Goal: Information Seeking & Learning: Learn about a topic

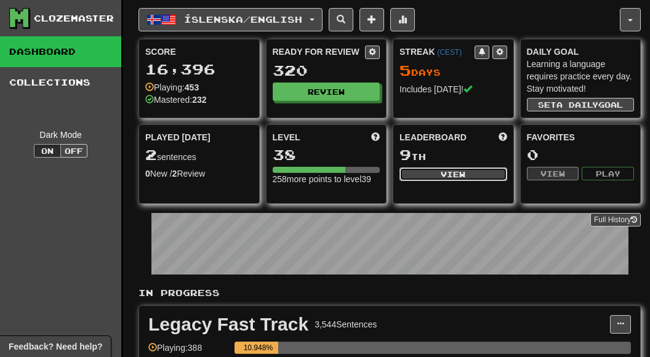
click at [417, 172] on button "View" at bounding box center [454, 175] width 108 height 14
select select "**********"
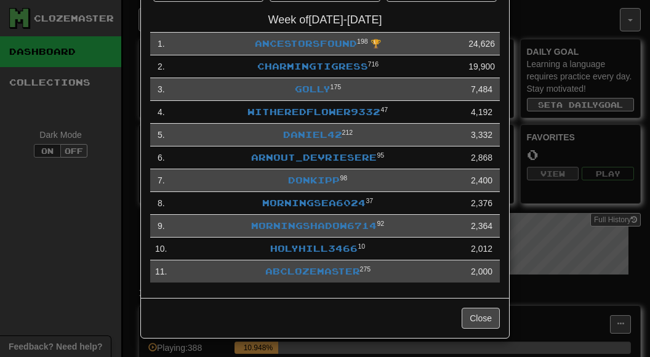
scroll to position [83, 0]
click at [318, 44] on link "ancestorsfound" at bounding box center [306, 43] width 102 height 10
click at [293, 73] on td "CharmingTigress 716" at bounding box center [318, 66] width 292 height 23
click at [293, 67] on link "CharmingTigress" at bounding box center [312, 66] width 111 height 10
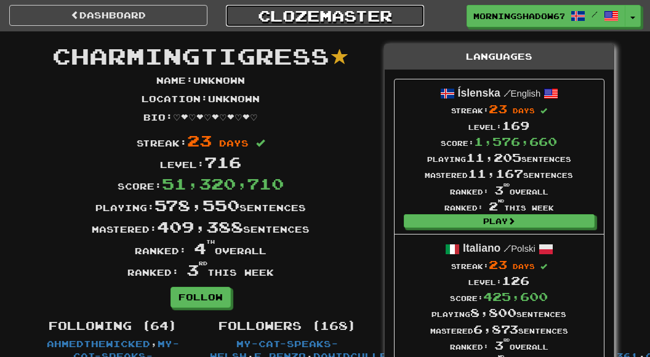
click at [303, 19] on link "Clozemaster" at bounding box center [325, 16] width 198 height 22
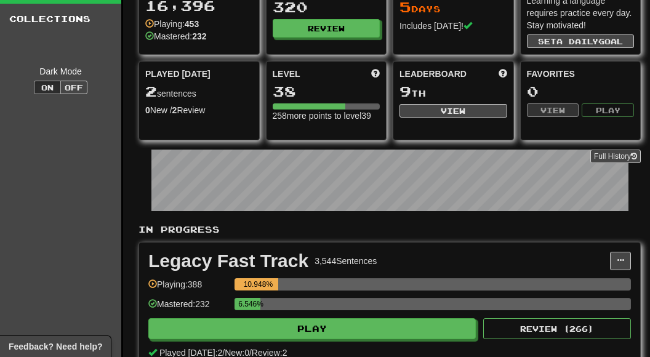
scroll to position [63, 0]
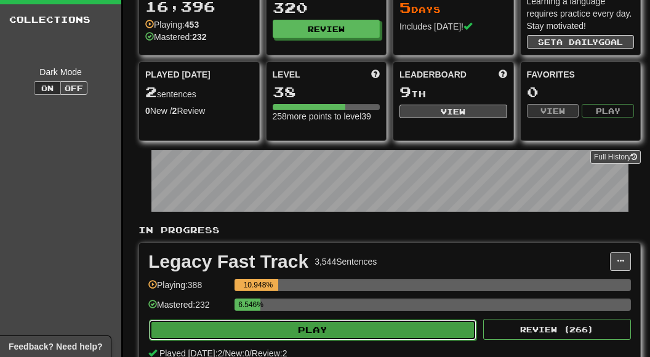
click at [370, 330] on button "Play" at bounding box center [313, 330] width 328 height 21
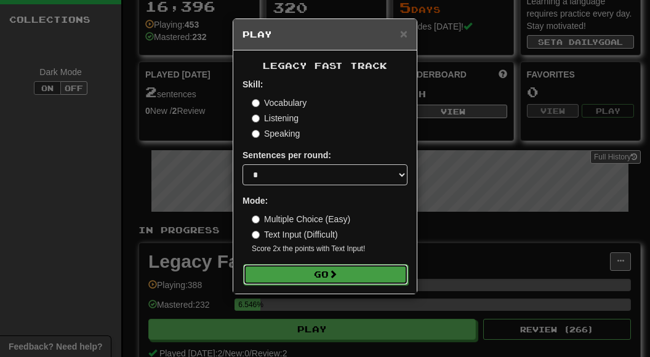
click at [314, 275] on button "Go" at bounding box center [325, 274] width 165 height 21
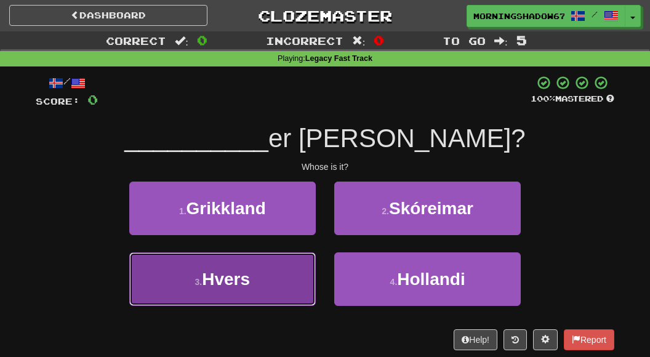
click at [294, 275] on button "3 . Hvers" at bounding box center [222, 280] width 187 height 54
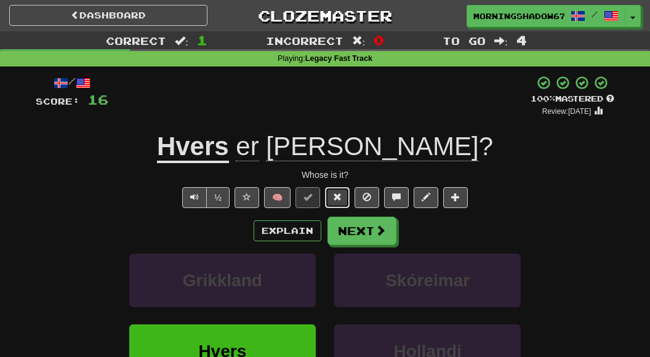
click at [334, 199] on span at bounding box center [337, 197] width 9 height 9
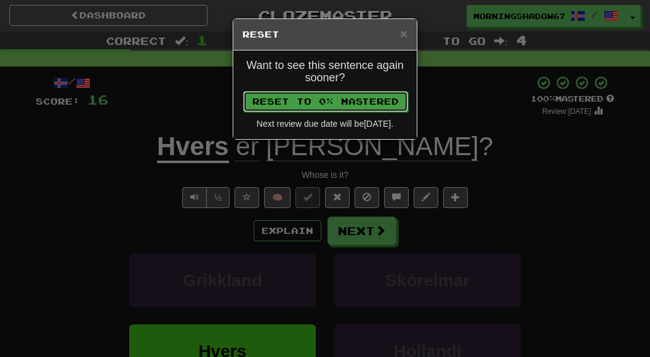
click at [332, 100] on button "Reset to 0% Mastered" at bounding box center [325, 101] width 165 height 21
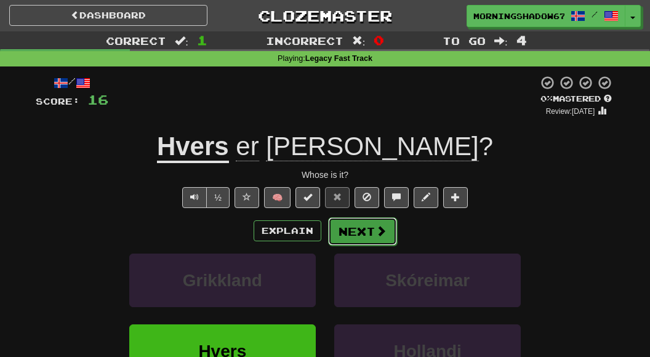
click at [367, 226] on button "Next" at bounding box center [362, 231] width 69 height 28
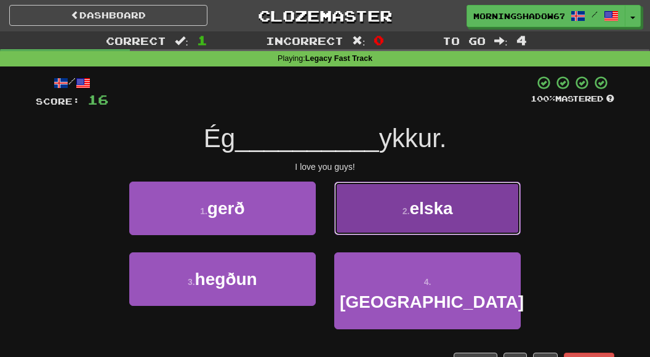
click at [403, 215] on small "2 ." at bounding box center [406, 211] width 7 height 10
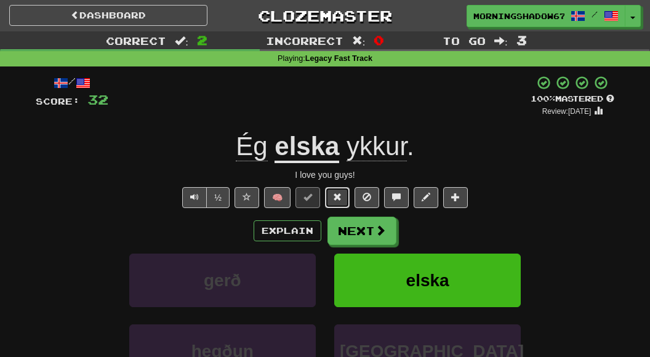
click at [338, 196] on span at bounding box center [337, 197] width 9 height 9
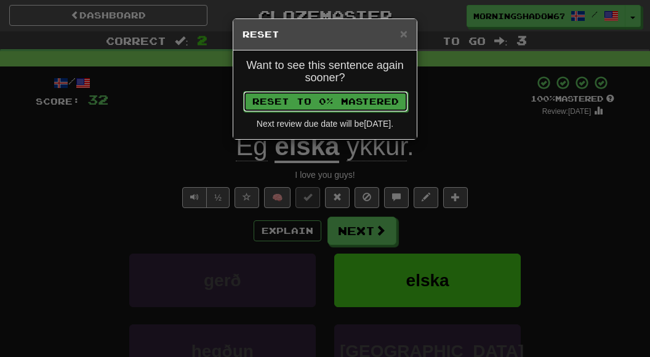
click at [307, 105] on button "Reset to 0% Mastered" at bounding box center [325, 101] width 165 height 21
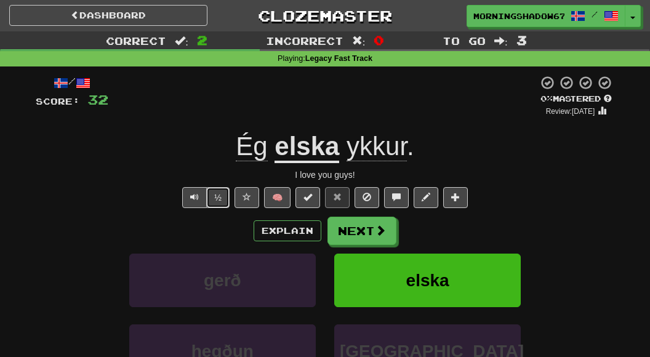
click at [220, 195] on button "½" at bounding box center [217, 197] width 23 height 21
click at [351, 232] on button "Next" at bounding box center [362, 231] width 69 height 28
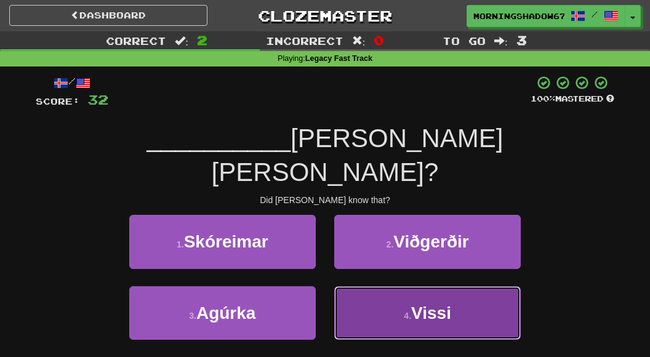
click at [404, 286] on button "4 . Vissi" at bounding box center [427, 313] width 187 height 54
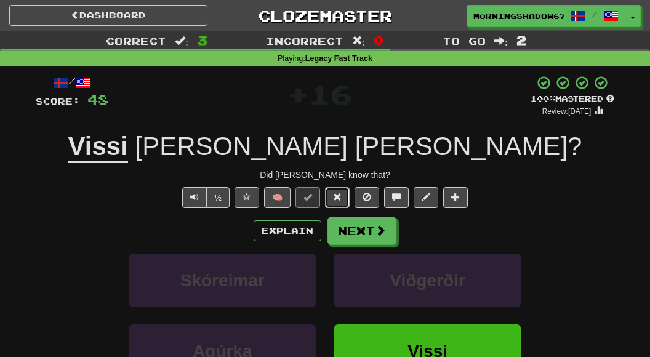
click at [339, 200] on span at bounding box center [337, 197] width 9 height 9
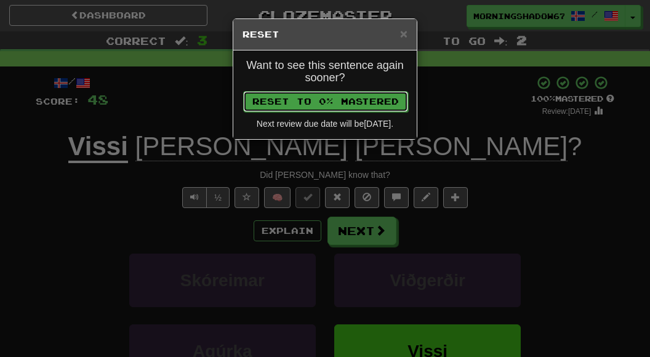
click at [285, 99] on button "Reset to 0% Mastered" at bounding box center [325, 101] width 165 height 21
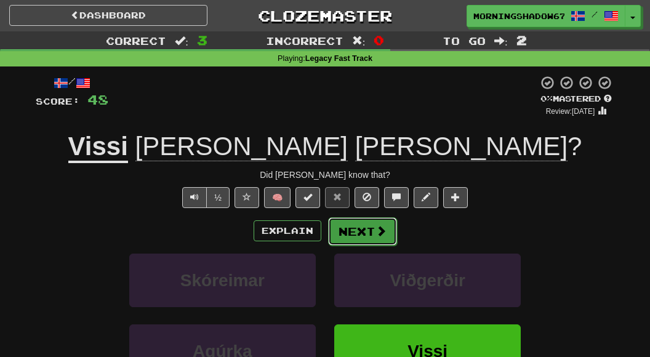
click at [372, 240] on button "Next" at bounding box center [362, 231] width 69 height 28
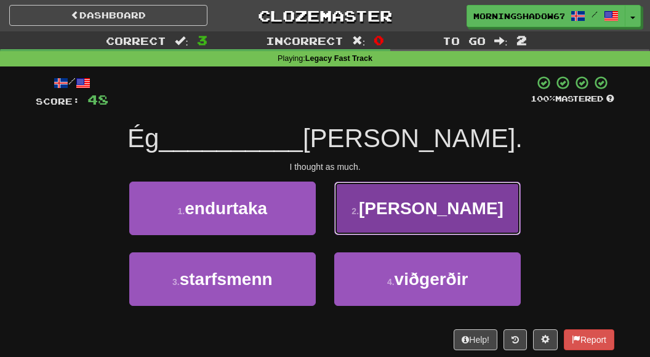
click at [386, 216] on button "2 . hélt" at bounding box center [427, 209] width 187 height 54
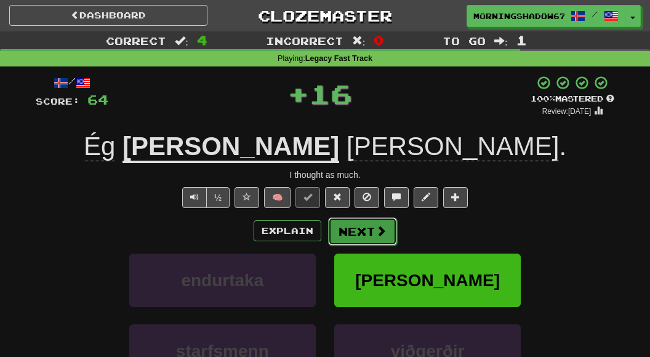
click at [360, 229] on button "Next" at bounding box center [362, 231] width 69 height 28
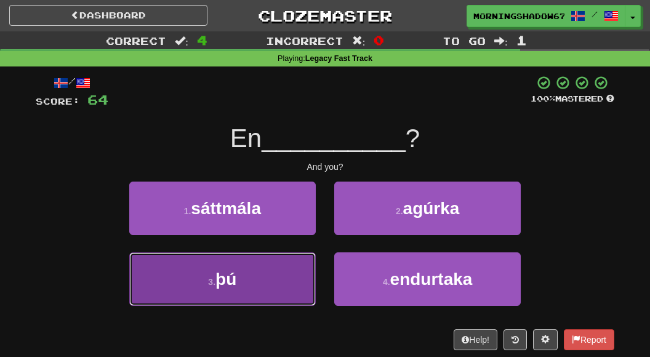
click at [298, 262] on button "3 . þú" at bounding box center [222, 280] width 187 height 54
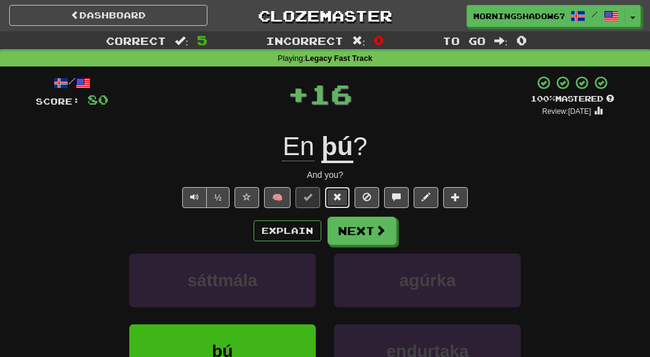
click at [339, 198] on span at bounding box center [337, 197] width 9 height 9
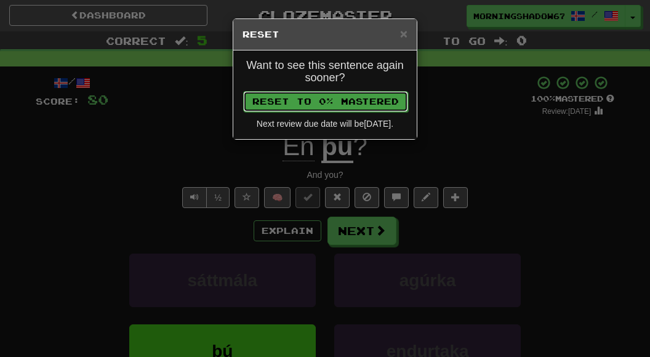
click at [355, 97] on button "Reset to 0% Mastered" at bounding box center [325, 101] width 165 height 21
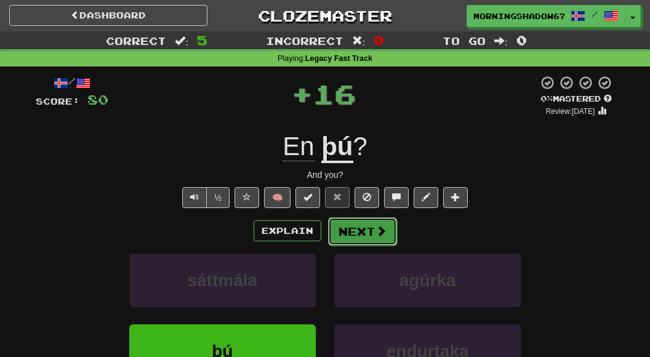
click at [355, 226] on button "Next" at bounding box center [362, 231] width 69 height 28
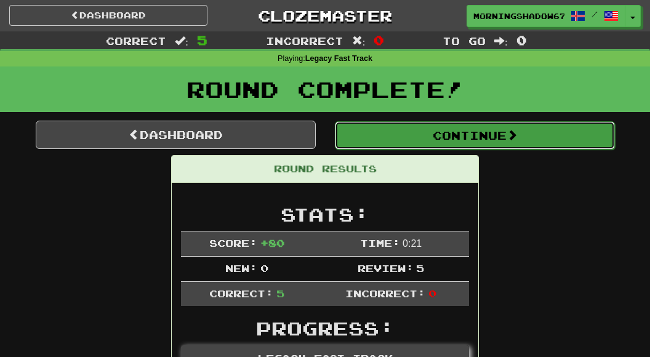
click at [410, 122] on button "Continue" at bounding box center [475, 135] width 280 height 28
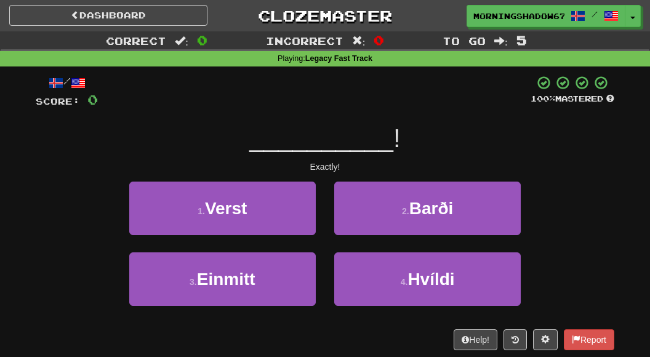
click at [315, 258] on div "3 . Einmitt" at bounding box center [222, 288] width 205 height 71
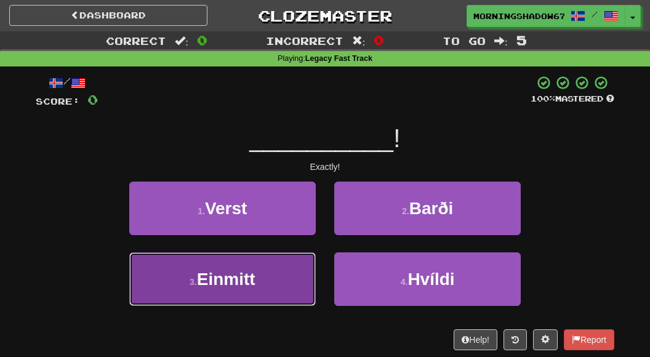
click at [291, 268] on button "3 . Einmitt" at bounding box center [222, 280] width 187 height 54
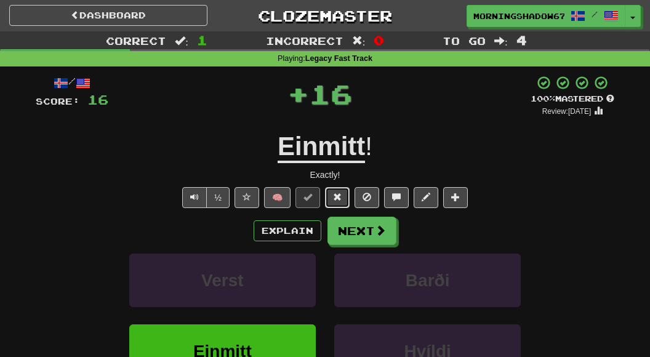
click at [333, 194] on span at bounding box center [337, 197] width 9 height 9
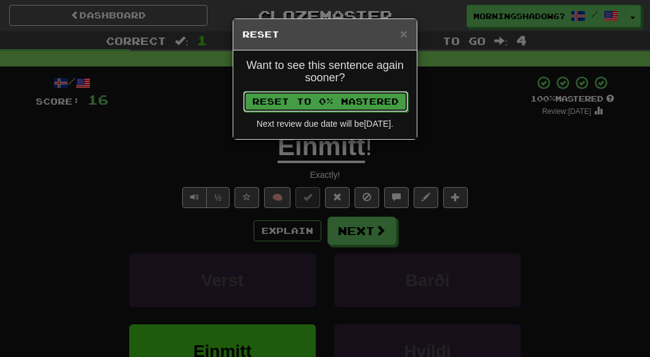
click at [346, 103] on button "Reset to 0% Mastered" at bounding box center [325, 101] width 165 height 21
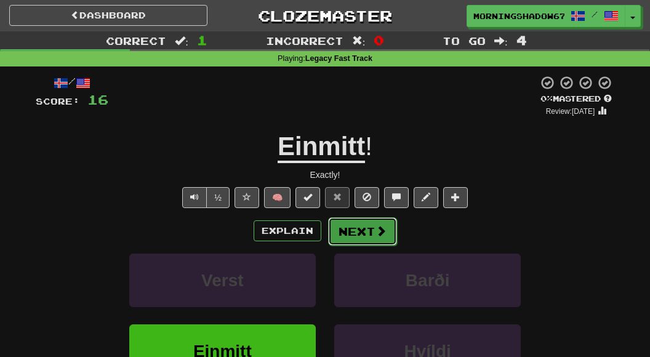
click at [342, 238] on button "Next" at bounding box center [362, 231] width 69 height 28
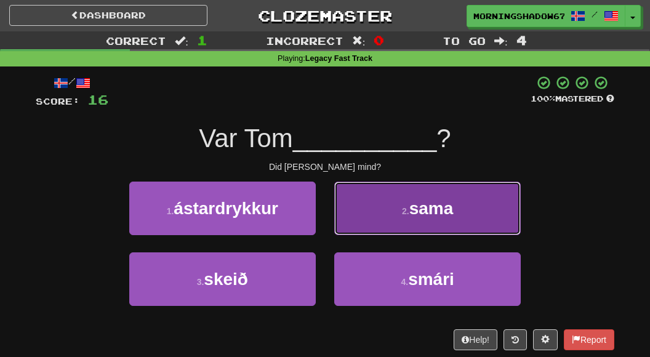
click at [418, 211] on span "sama" at bounding box center [432, 208] width 44 height 19
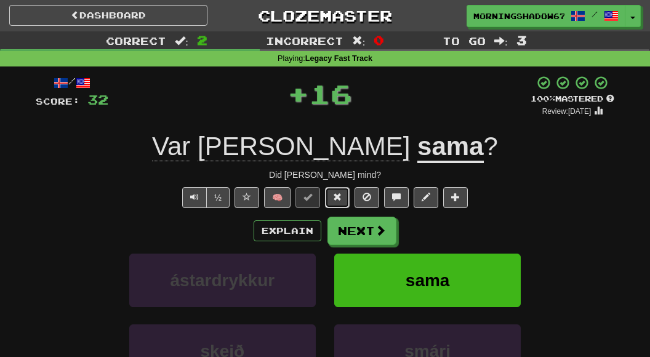
click at [334, 193] on span at bounding box center [337, 197] width 9 height 9
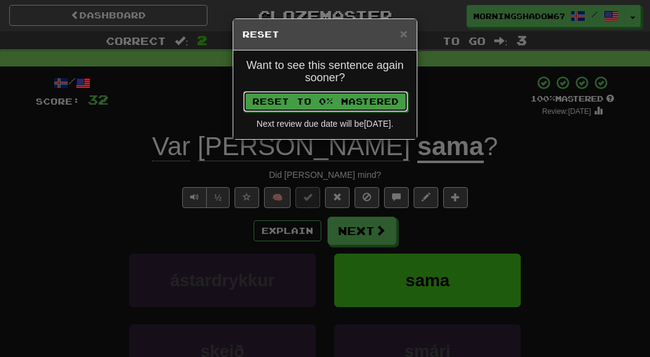
click at [336, 95] on button "Reset to 0% Mastered" at bounding box center [325, 101] width 165 height 21
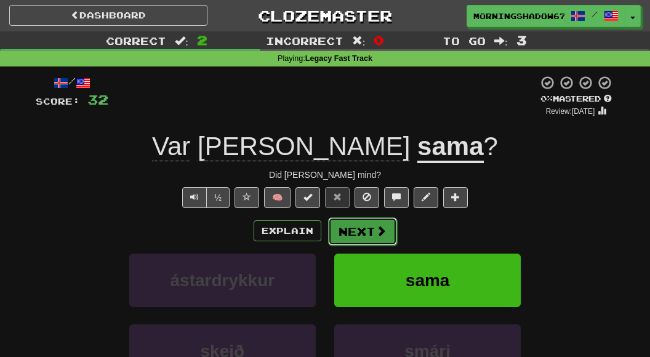
click at [351, 237] on button "Next" at bounding box center [362, 231] width 69 height 28
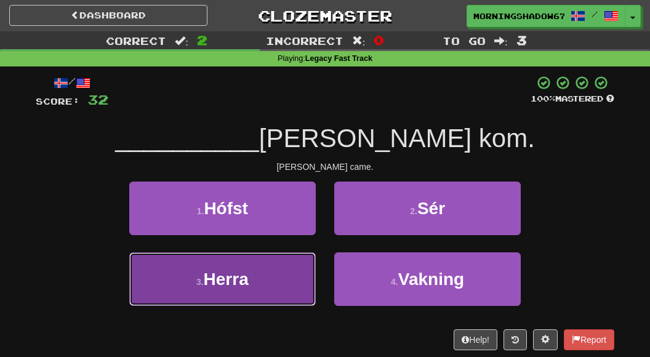
click at [275, 277] on button "3 . Herra" at bounding box center [222, 280] width 187 height 54
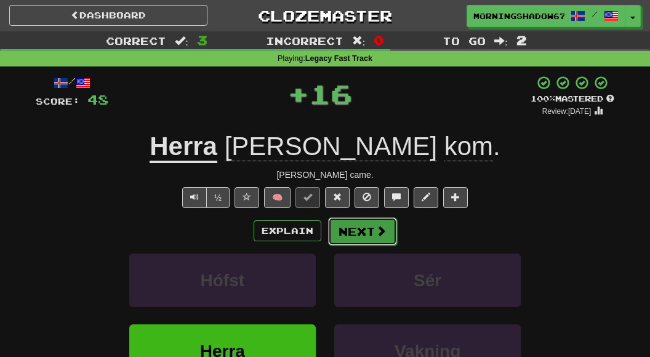
click at [354, 236] on button "Next" at bounding box center [362, 231] width 69 height 28
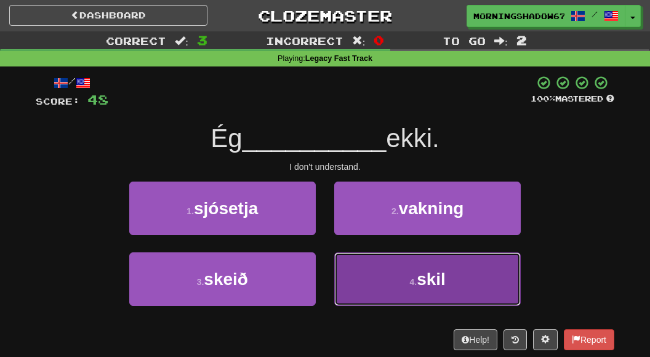
click at [410, 285] on small "4 ." at bounding box center [413, 282] width 7 height 10
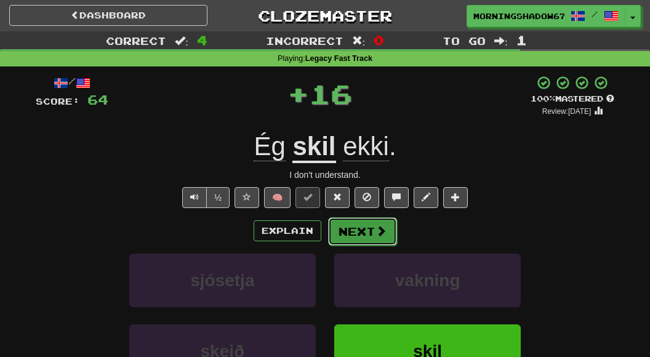
click at [354, 237] on button "Next" at bounding box center [362, 231] width 69 height 28
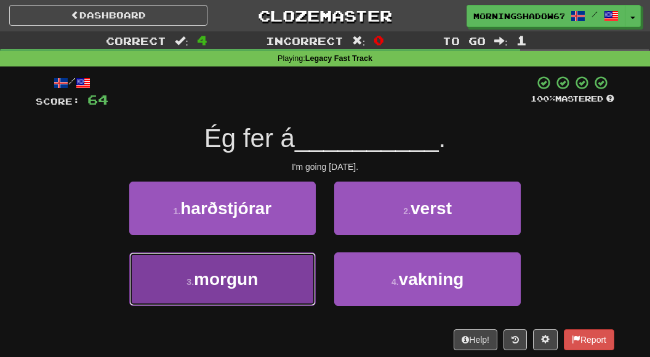
click at [282, 271] on button "3 . morgun" at bounding box center [222, 280] width 187 height 54
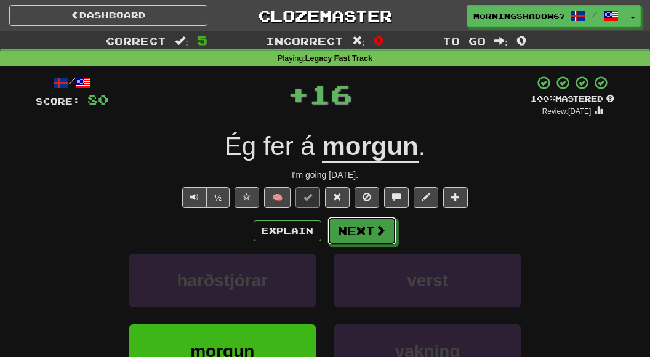
drag, startPoint x: 359, startPoint y: 226, endPoint x: 415, endPoint y: 250, distance: 61.0
click at [415, 250] on div "Explain Next harðstjórar verst morgun vakning Learn more: harðstjórar verst mor…" at bounding box center [325, 316] width 579 height 198
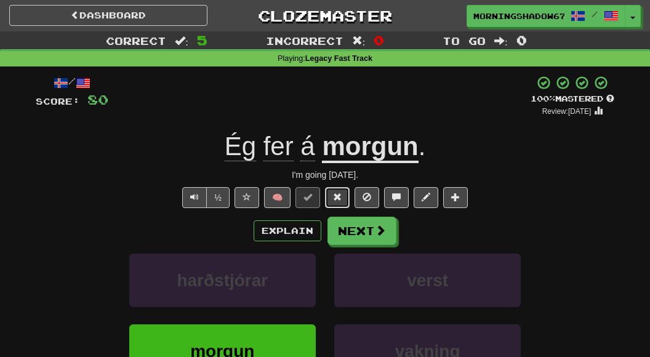
click at [326, 190] on button at bounding box center [337, 197] width 25 height 21
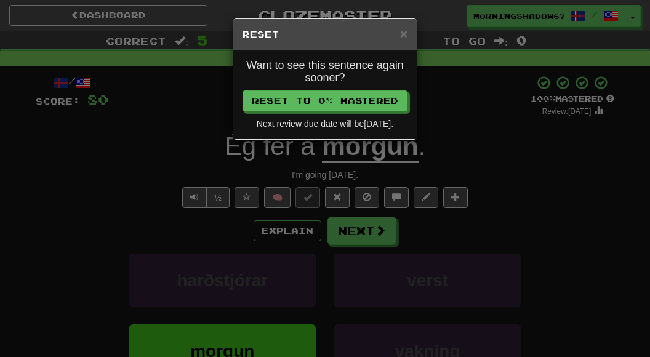
click at [307, 113] on div "Want to see this sentence again sooner? Reset to 0% Mastered Next review due da…" at bounding box center [325, 95] width 184 height 89
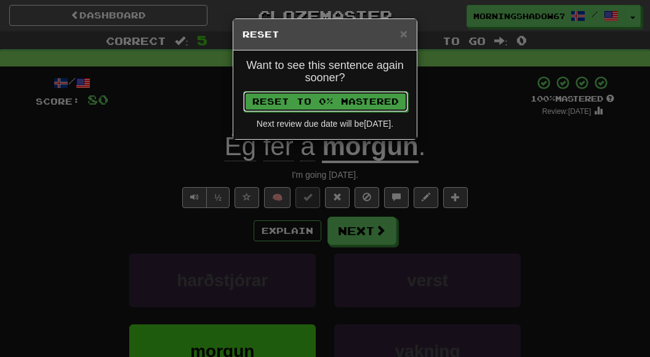
click at [318, 101] on button "Reset to 0% Mastered" at bounding box center [325, 101] width 165 height 21
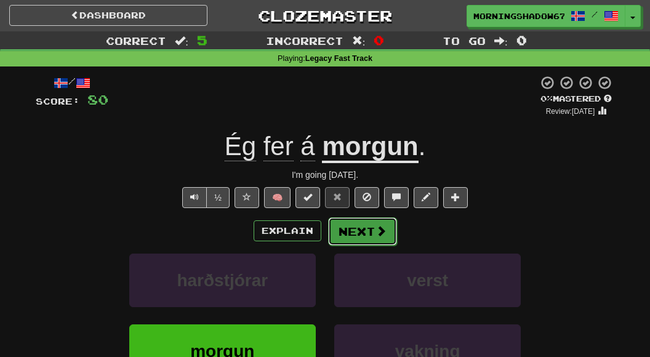
click at [371, 235] on button "Next" at bounding box center [362, 231] width 69 height 28
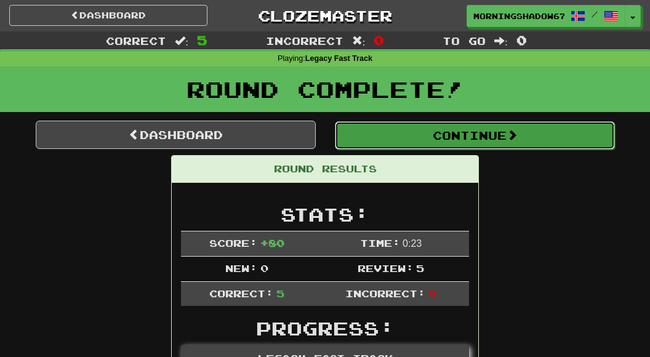
click at [453, 128] on button "Continue" at bounding box center [475, 135] width 280 height 28
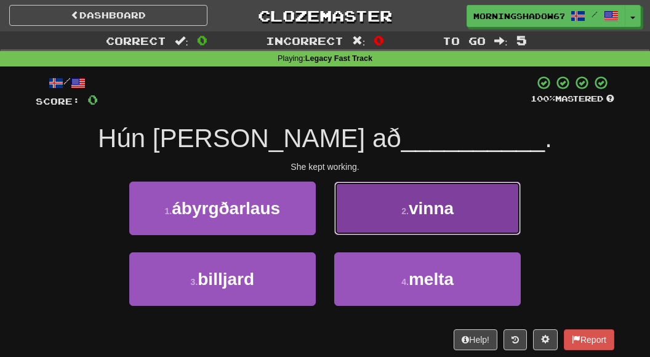
click at [418, 213] on span "vinna" at bounding box center [431, 208] width 45 height 19
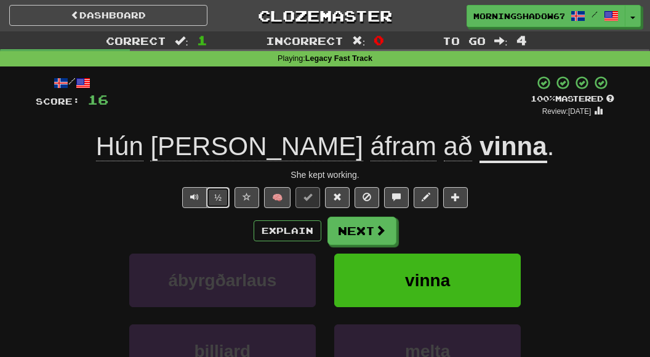
click at [220, 197] on button "½" at bounding box center [217, 197] width 23 height 21
click at [278, 233] on button "Explain" at bounding box center [288, 231] width 68 height 21
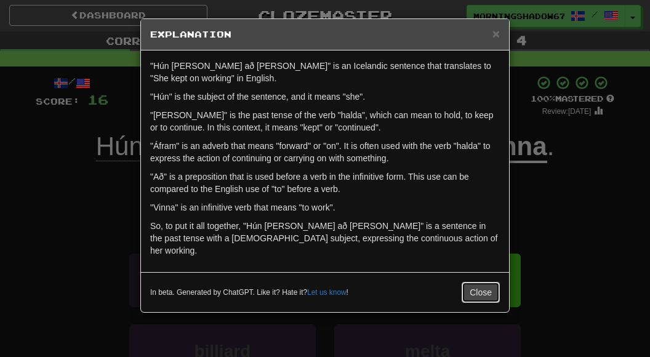
click at [467, 282] on button "Close" at bounding box center [481, 292] width 38 height 21
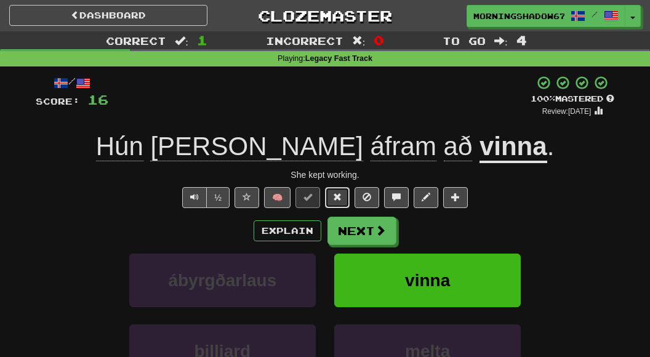
click at [335, 195] on span at bounding box center [337, 197] width 9 height 9
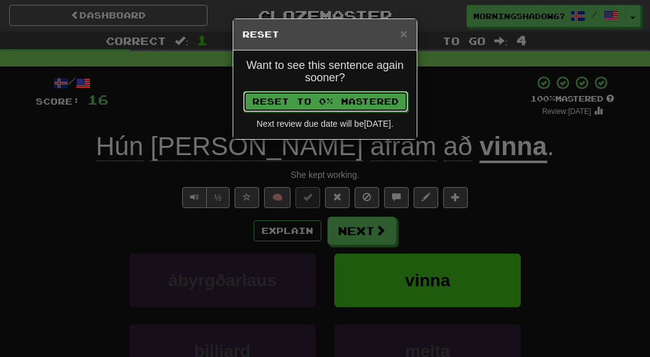
click at [334, 100] on button "Reset to 0% Mastered" at bounding box center [325, 101] width 165 height 21
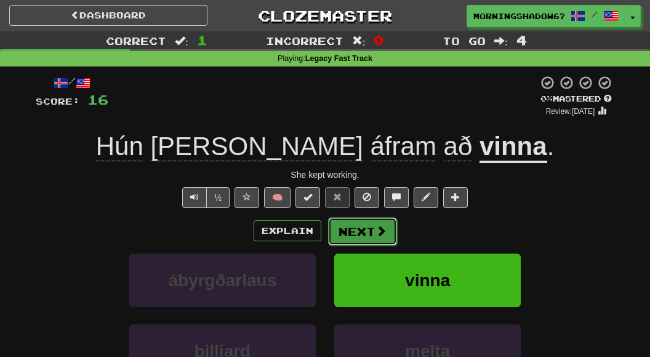
click at [362, 226] on button "Next" at bounding box center [362, 231] width 69 height 28
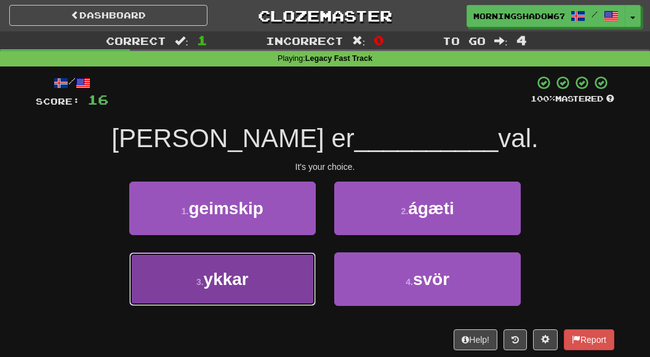
click at [312, 270] on button "3 . ykkar" at bounding box center [222, 280] width 187 height 54
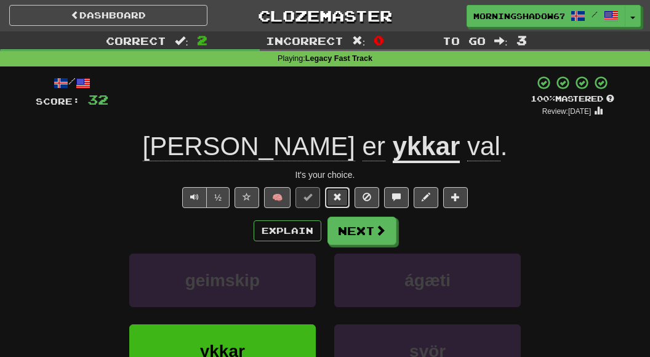
click at [334, 201] on span at bounding box center [337, 197] width 9 height 9
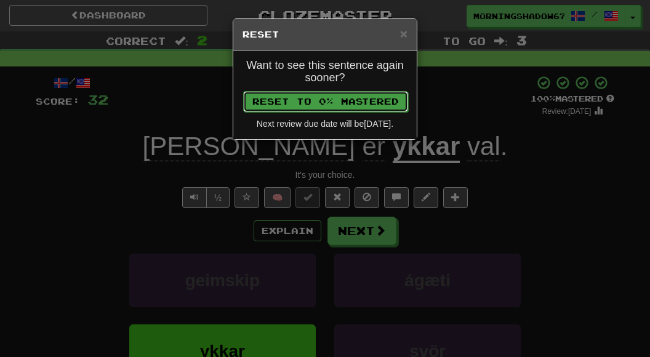
click at [340, 108] on button "Reset to 0% Mastered" at bounding box center [325, 101] width 165 height 21
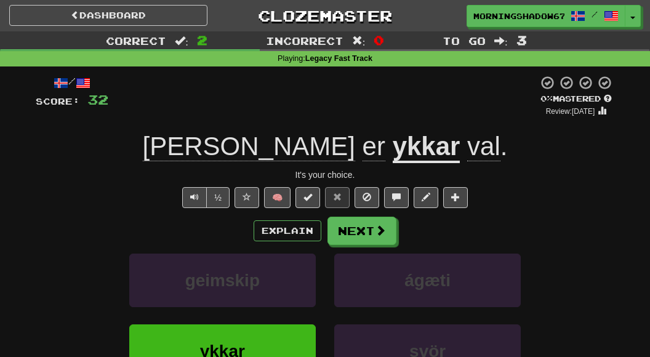
click at [362, 246] on div "Explain Next geimskip ágæti ykkar svör Learn more: geimskip ágæti ykkar svör" at bounding box center [325, 316] width 579 height 198
click at [365, 235] on button "Next" at bounding box center [362, 231] width 69 height 28
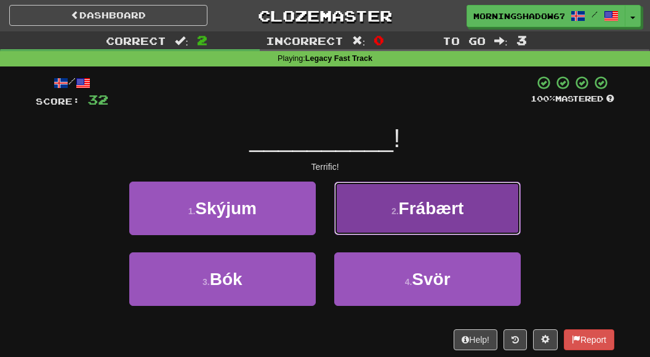
click at [397, 212] on small "2 ." at bounding box center [395, 211] width 7 height 10
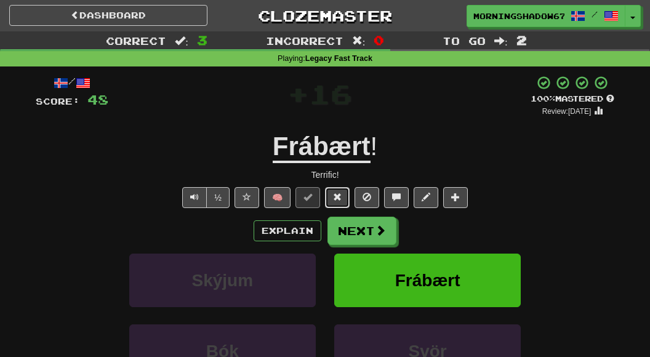
click at [341, 190] on button at bounding box center [337, 197] width 25 height 21
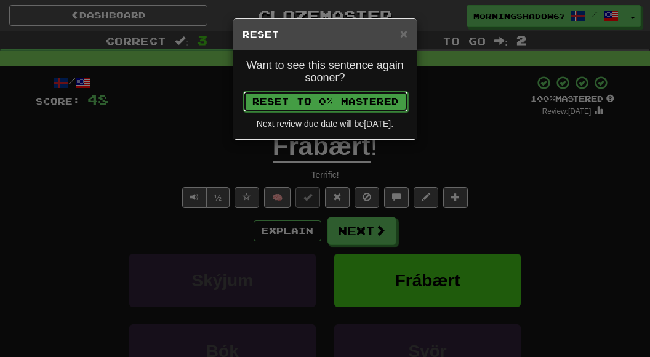
click at [364, 102] on button "Reset to 0% Mastered" at bounding box center [325, 101] width 165 height 21
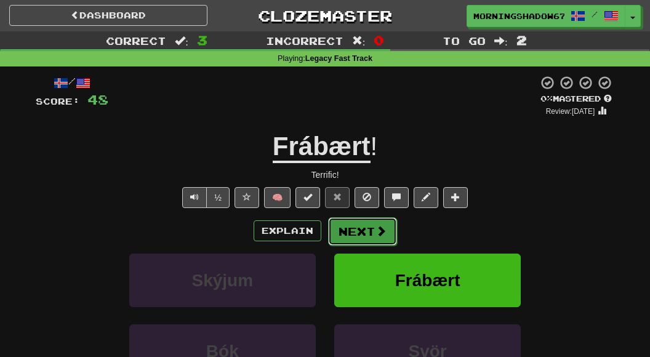
click at [367, 224] on button "Next" at bounding box center [362, 231] width 69 height 28
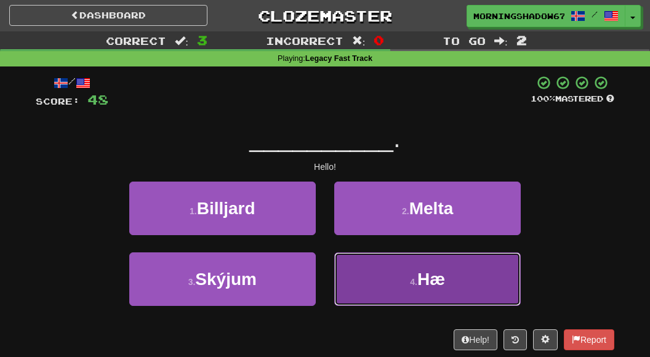
click at [399, 282] on button "4 . Hæ" at bounding box center [427, 280] width 187 height 54
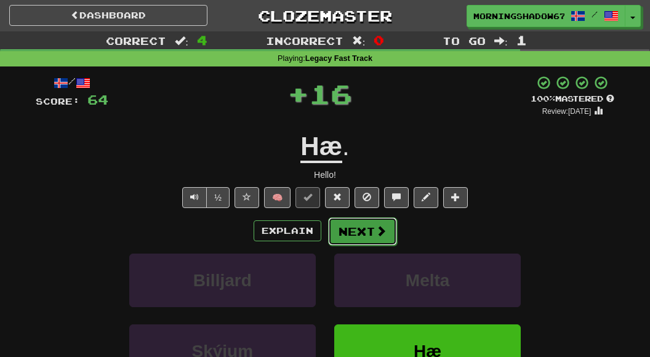
click at [363, 225] on button "Next" at bounding box center [362, 231] width 69 height 28
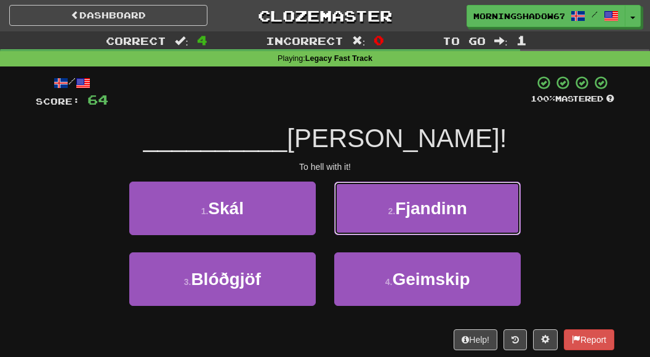
click at [363, 225] on button "2 . Fjandinn" at bounding box center [427, 209] width 187 height 54
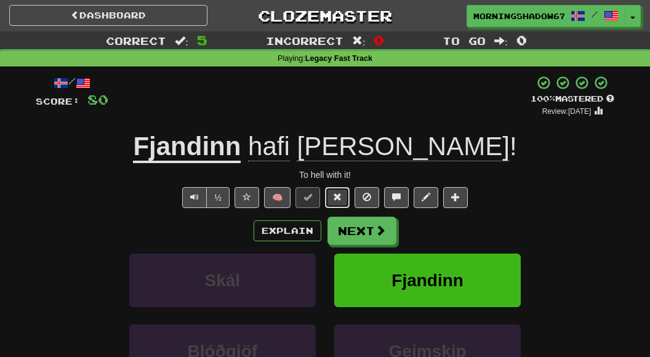
click at [339, 197] on span at bounding box center [337, 197] width 9 height 9
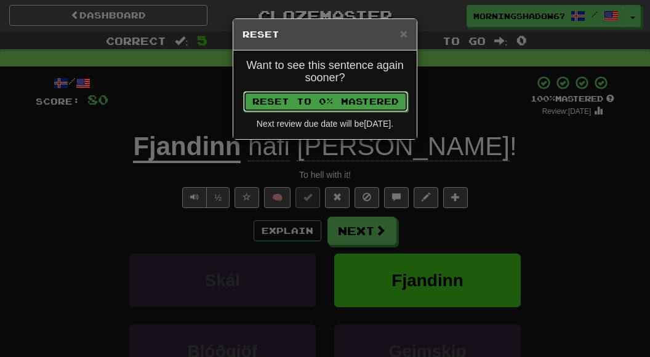
click at [307, 100] on button "Reset to 0% Mastered" at bounding box center [325, 101] width 165 height 21
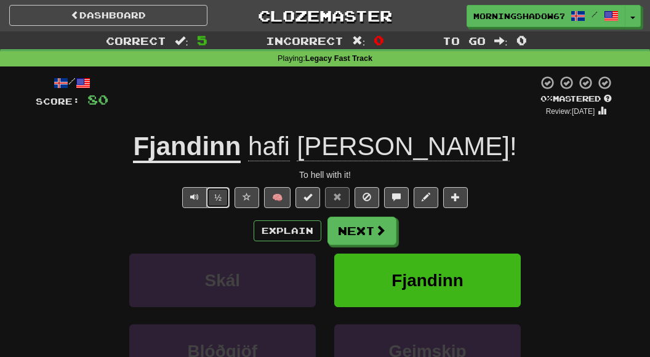
click at [222, 198] on button "½" at bounding box center [217, 197] width 23 height 21
click at [376, 232] on span at bounding box center [381, 230] width 11 height 11
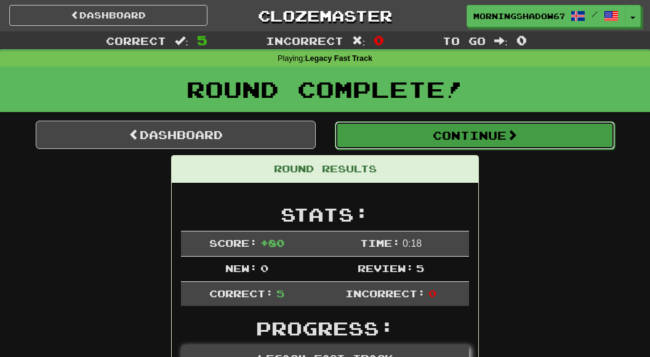
click at [423, 139] on button "Continue" at bounding box center [475, 135] width 280 height 28
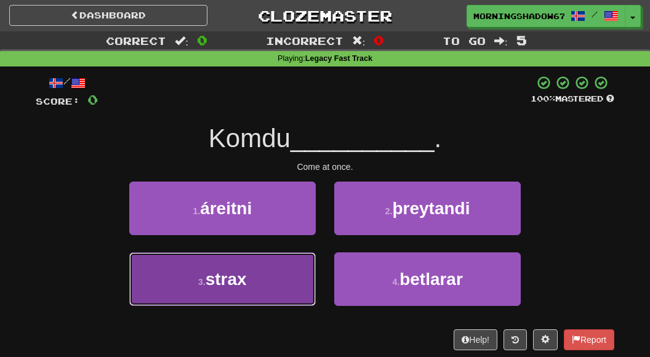
click at [294, 269] on button "3 . strax" at bounding box center [222, 280] width 187 height 54
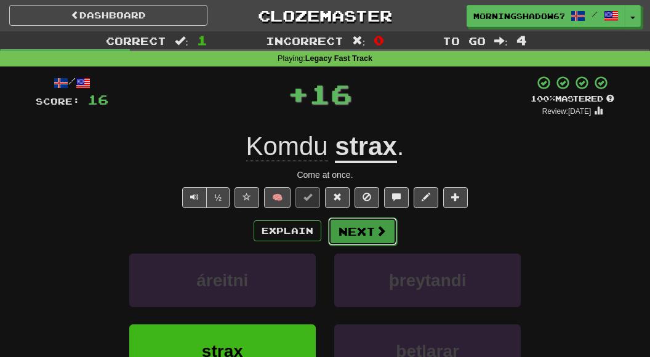
click at [391, 239] on button "Next" at bounding box center [362, 231] width 69 height 28
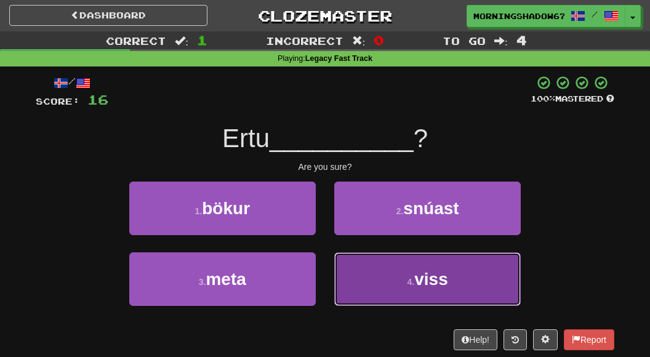
click at [395, 292] on button "4 . viss" at bounding box center [427, 280] width 187 height 54
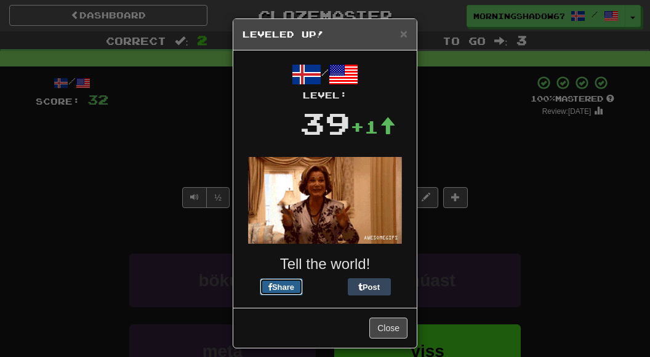
click at [290, 286] on button "Share" at bounding box center [281, 286] width 43 height 17
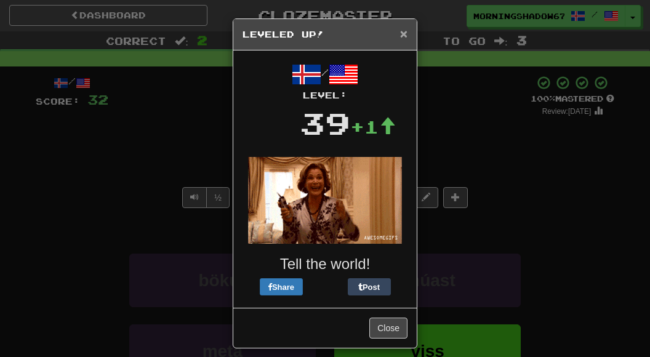
click at [403, 34] on span "×" at bounding box center [403, 33] width 7 height 14
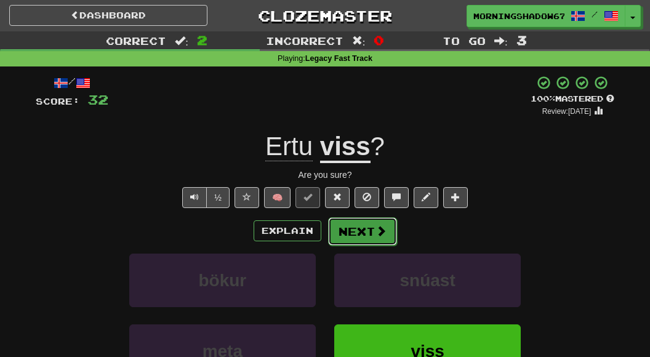
click at [370, 222] on button "Next" at bounding box center [362, 231] width 69 height 28
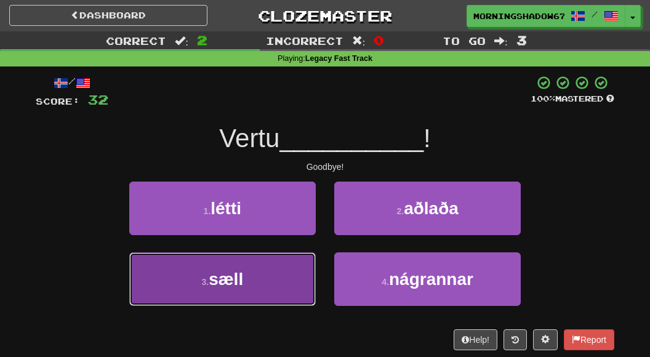
click at [272, 290] on button "3 . sæll" at bounding box center [222, 280] width 187 height 54
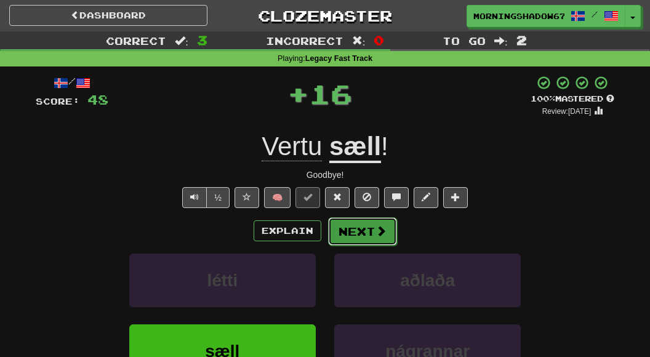
click at [387, 232] on button "Next" at bounding box center [362, 231] width 69 height 28
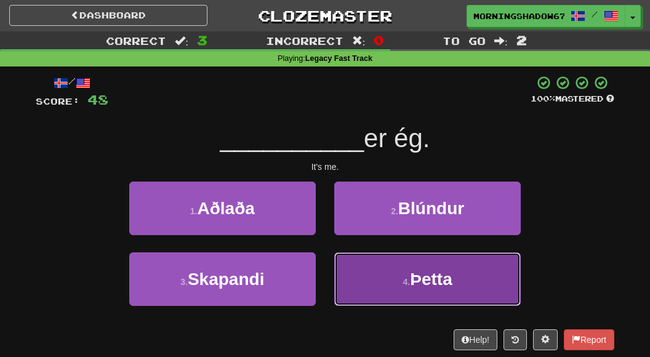
click at [388, 288] on button "4 . Þetta" at bounding box center [427, 280] width 187 height 54
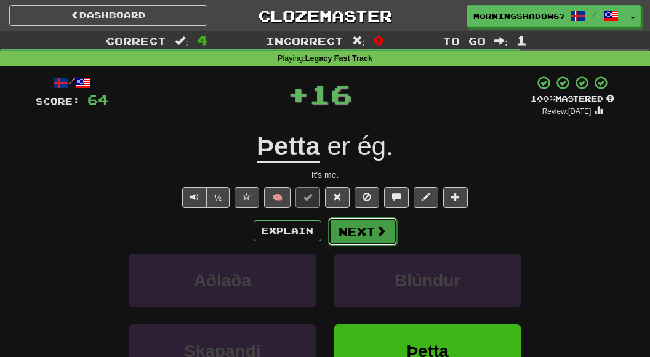
click at [365, 232] on button "Next" at bounding box center [362, 231] width 69 height 28
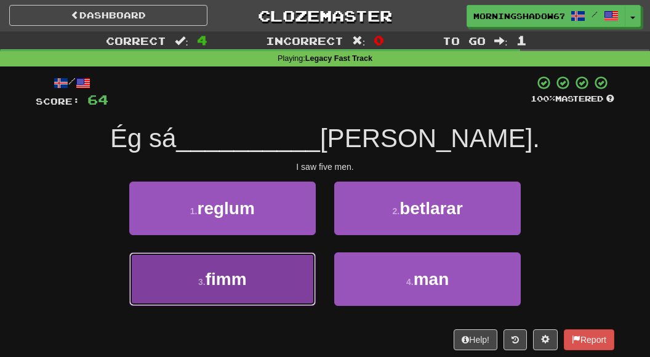
click at [235, 286] on span "fimm" at bounding box center [226, 279] width 41 height 19
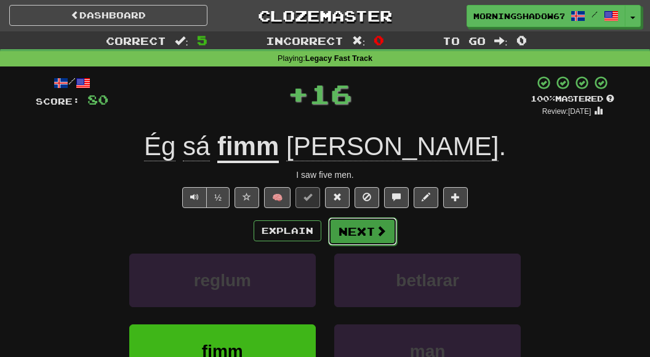
click at [389, 239] on button "Next" at bounding box center [362, 231] width 69 height 28
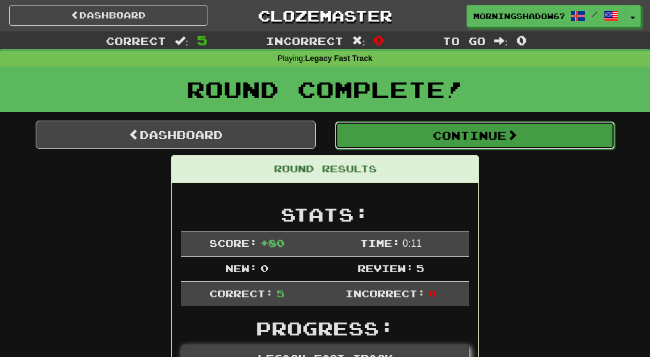
click at [444, 124] on button "Continue" at bounding box center [475, 135] width 280 height 28
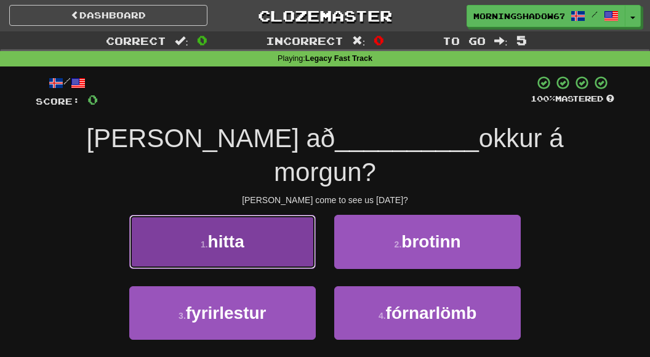
click at [283, 215] on button "1 . hitta" at bounding box center [222, 242] width 187 height 54
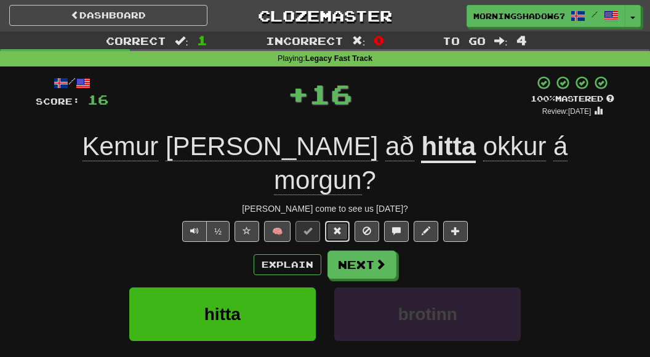
click at [343, 221] on button at bounding box center [337, 231] width 25 height 21
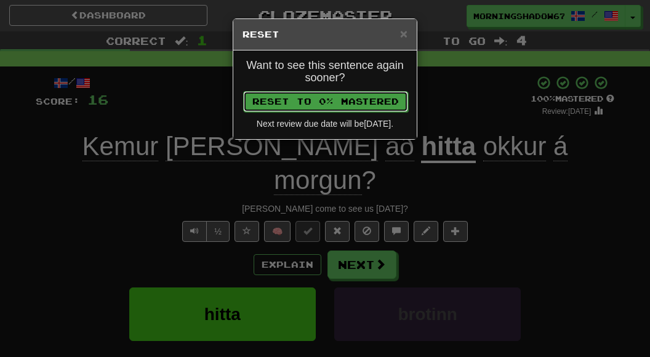
click at [354, 96] on button "Reset to 0% Mastered" at bounding box center [325, 101] width 165 height 21
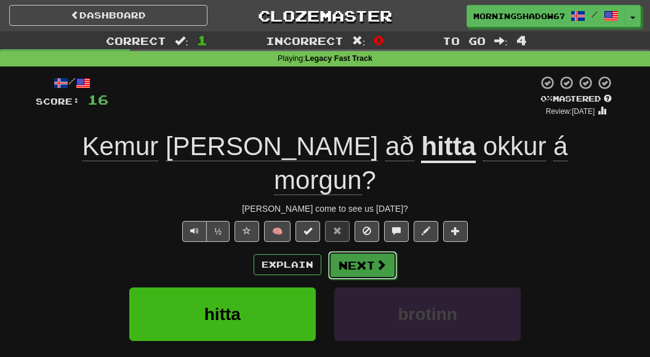
click at [353, 251] on button "Next" at bounding box center [362, 265] width 69 height 28
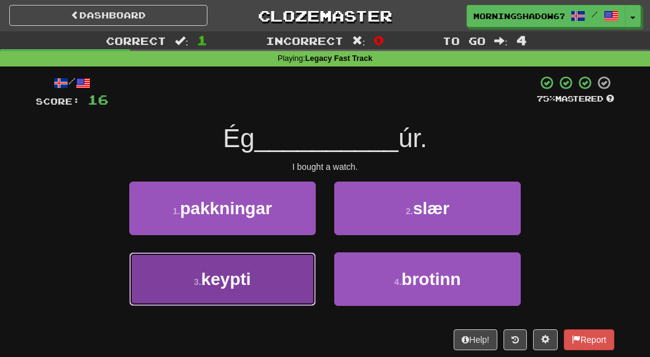
click at [285, 274] on button "3 . keypti" at bounding box center [222, 280] width 187 height 54
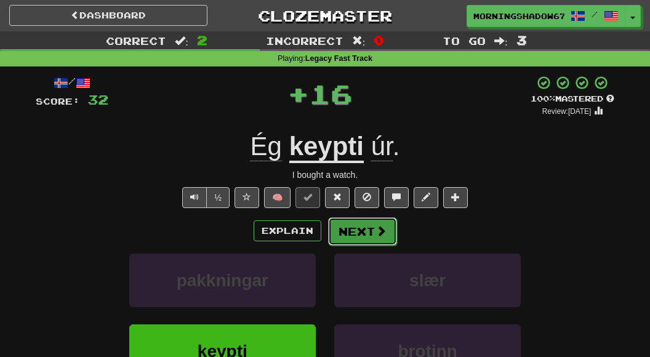
click at [370, 227] on button "Next" at bounding box center [362, 231] width 69 height 28
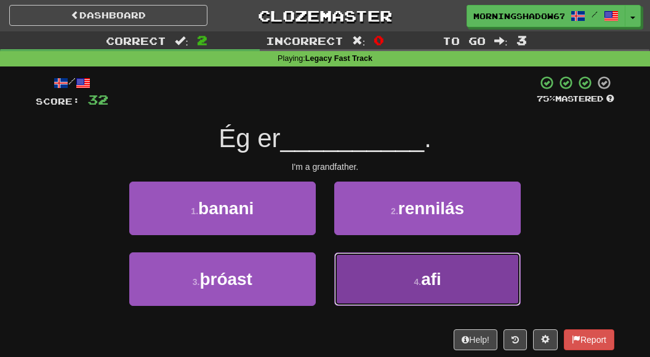
click at [401, 268] on button "4 . afi" at bounding box center [427, 280] width 187 height 54
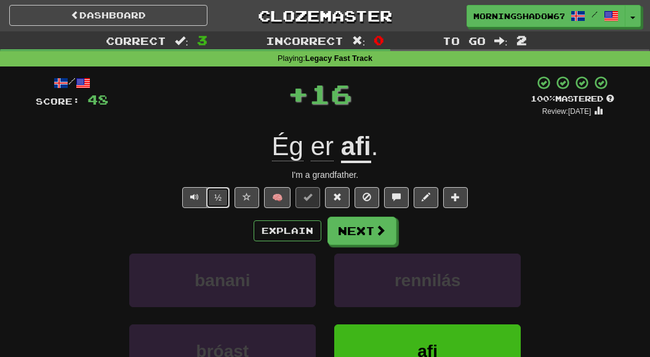
click at [222, 193] on button "½" at bounding box center [217, 197] width 23 height 21
click at [342, 200] on button at bounding box center [337, 197] width 25 height 21
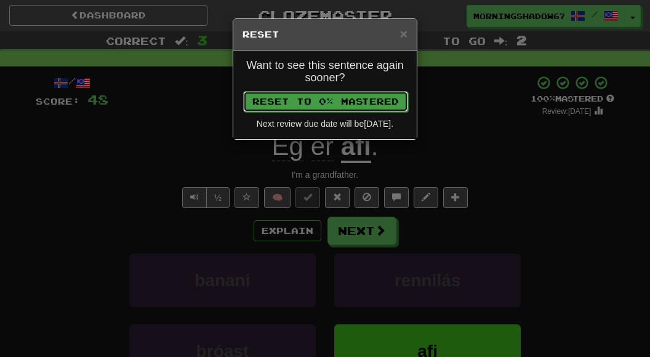
click at [364, 95] on button "Reset to 0% Mastered" at bounding box center [325, 101] width 165 height 21
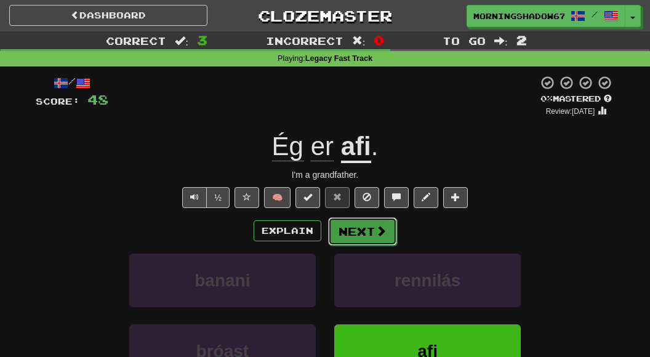
click at [373, 224] on button "Next" at bounding box center [362, 231] width 69 height 28
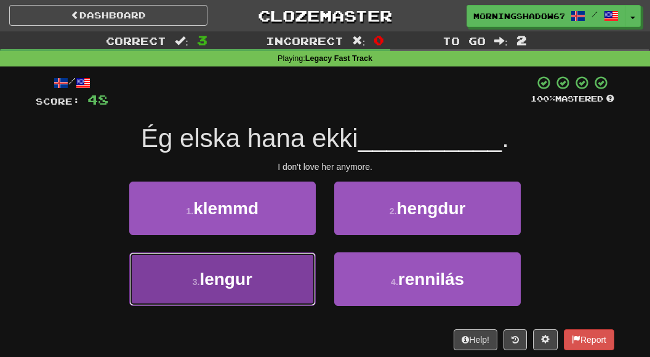
click at [253, 296] on button "3 . lengur" at bounding box center [222, 280] width 187 height 54
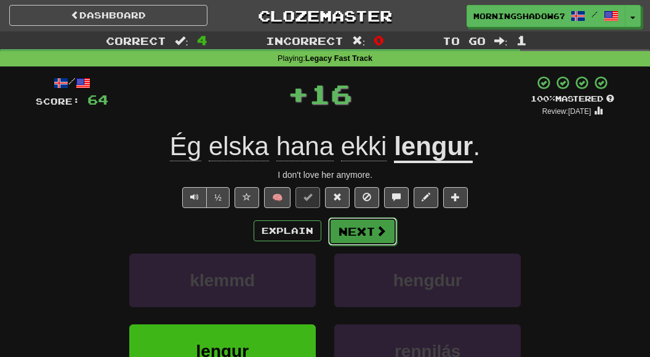
click at [368, 241] on button "Next" at bounding box center [362, 231] width 69 height 28
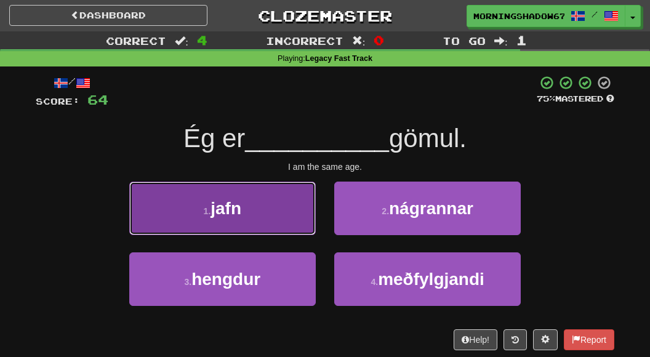
click at [288, 231] on button "1 . jafn" at bounding box center [222, 209] width 187 height 54
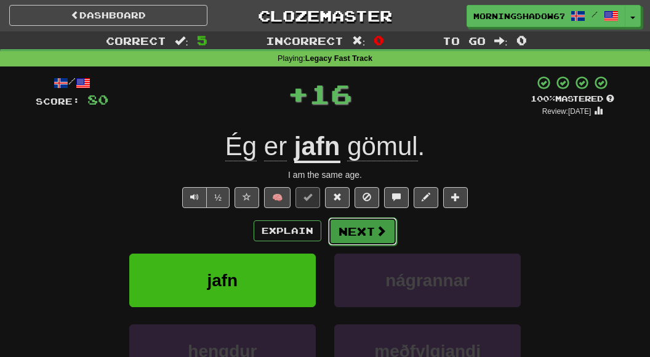
click at [362, 227] on button "Next" at bounding box center [362, 231] width 69 height 28
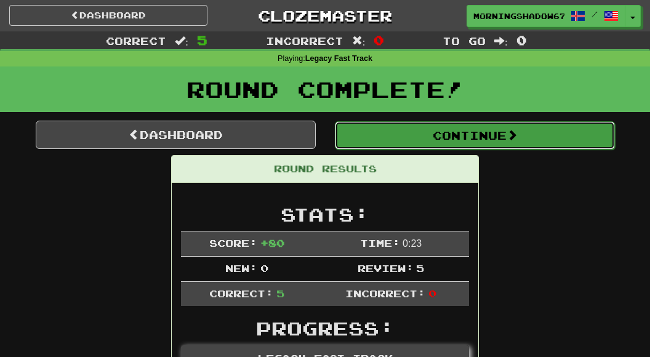
click at [404, 146] on button "Continue" at bounding box center [475, 135] width 280 height 28
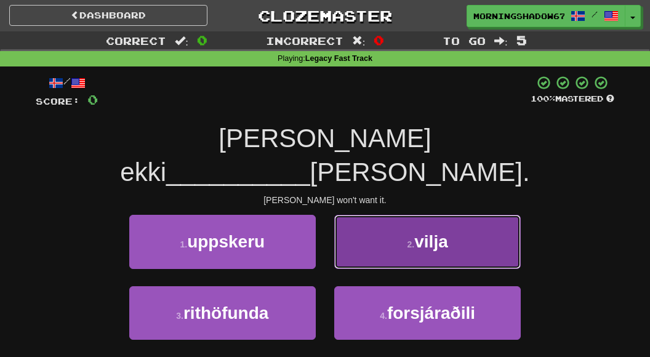
click at [425, 219] on button "2 . vilja" at bounding box center [427, 242] width 187 height 54
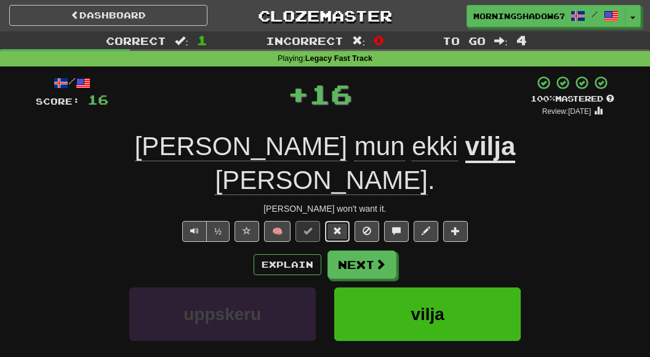
click at [338, 227] on span at bounding box center [337, 231] width 9 height 9
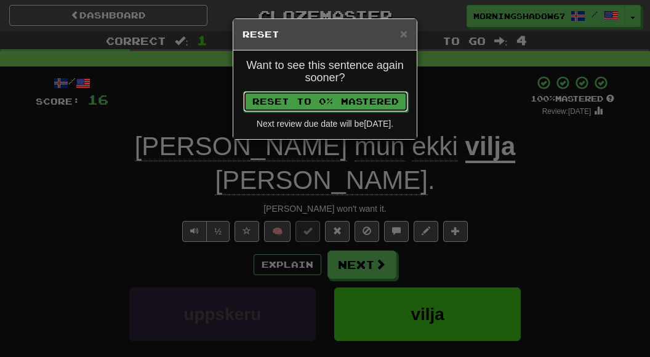
click at [325, 98] on button "Reset to 0% Mastered" at bounding box center [325, 101] width 165 height 21
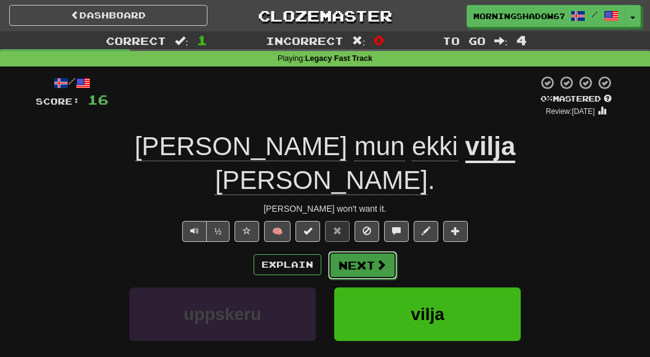
click at [342, 251] on button "Next" at bounding box center [362, 265] width 69 height 28
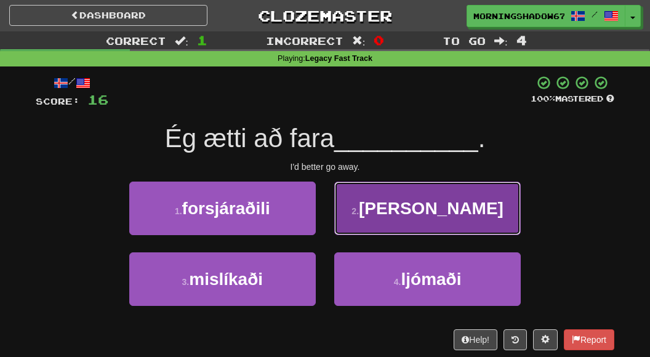
click at [377, 216] on button "2 . burt" at bounding box center [427, 209] width 187 height 54
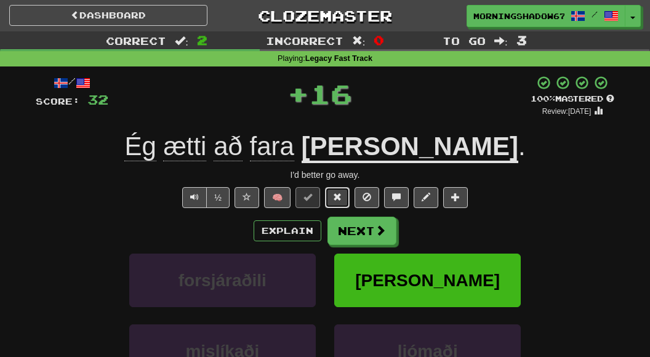
click at [337, 193] on span at bounding box center [337, 197] width 9 height 9
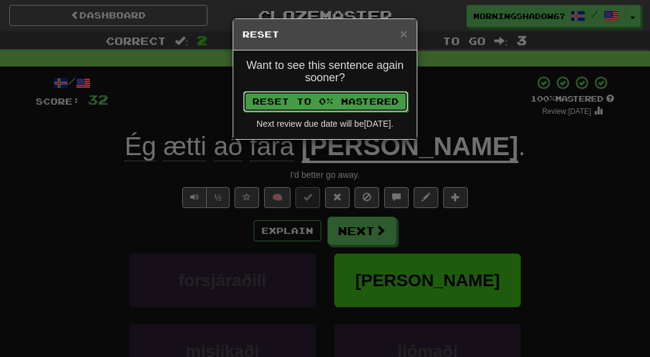
click at [395, 93] on button "Reset to 0% Mastered" at bounding box center [325, 101] width 165 height 21
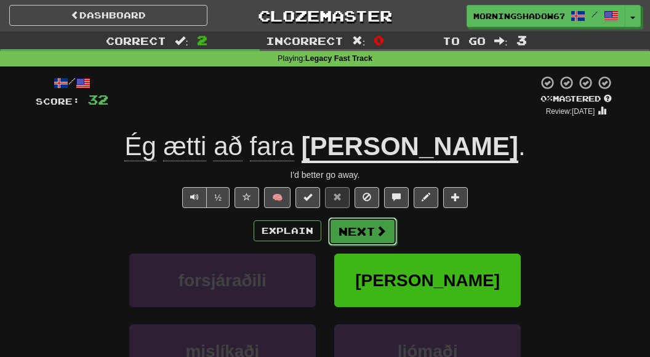
click at [377, 238] on button "Next" at bounding box center [362, 231] width 69 height 28
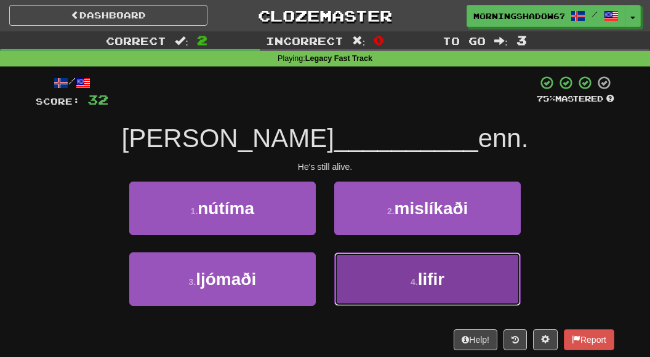
click at [416, 277] on small "4 ." at bounding box center [414, 282] width 7 height 10
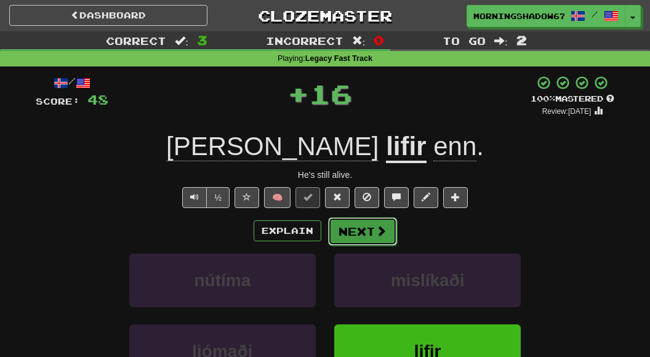
click at [372, 231] on button "Next" at bounding box center [362, 231] width 69 height 28
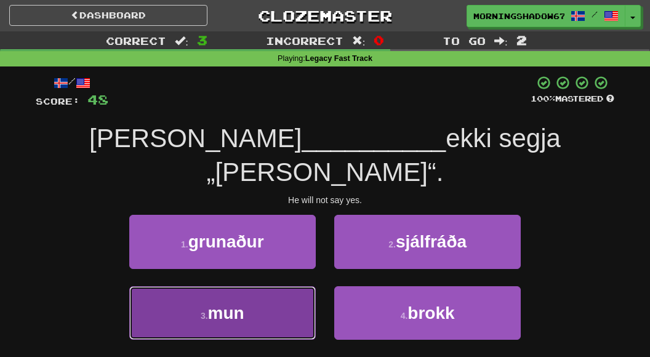
click at [269, 286] on button "3 . mun" at bounding box center [222, 313] width 187 height 54
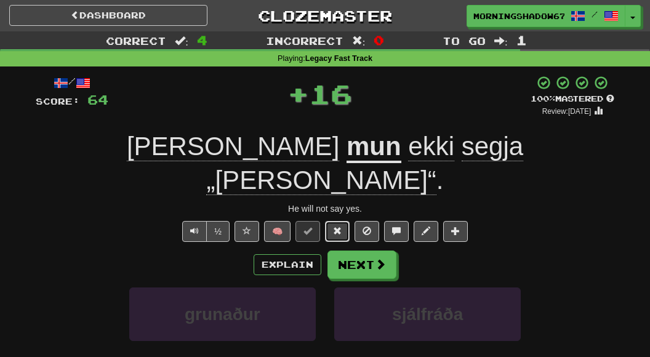
click at [331, 221] on button at bounding box center [337, 231] width 25 height 21
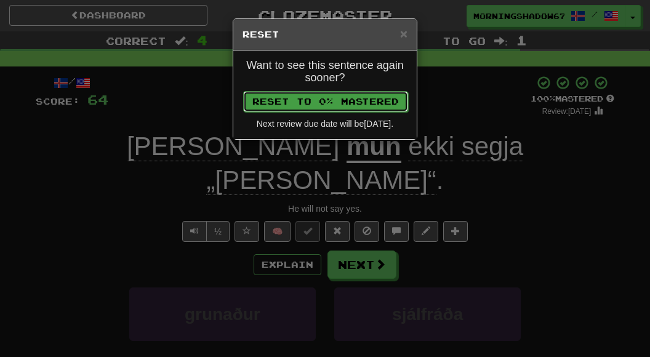
click at [367, 94] on button "Reset to 0% Mastered" at bounding box center [325, 101] width 165 height 21
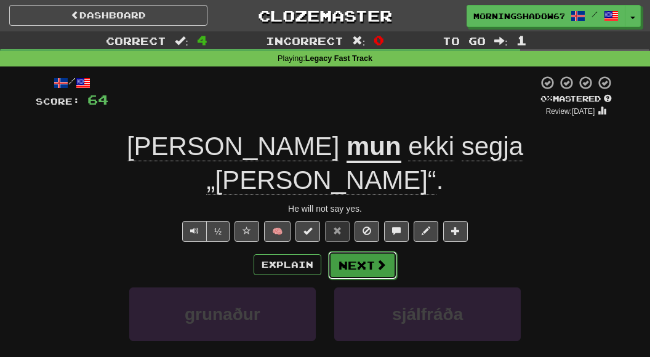
click at [358, 251] on button "Next" at bounding box center [362, 265] width 69 height 28
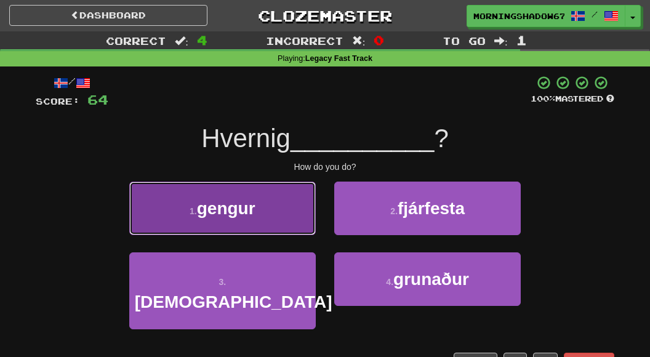
click at [292, 220] on button "1 . gengur" at bounding box center [222, 209] width 187 height 54
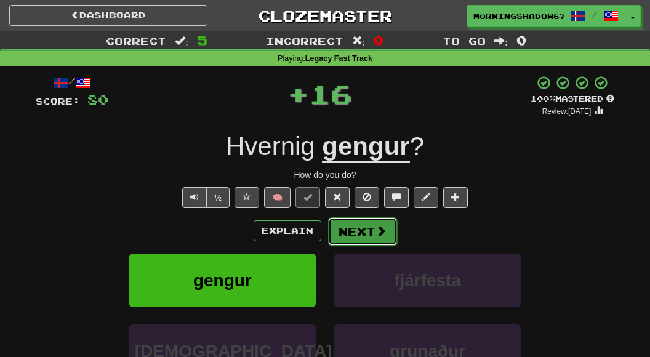
click at [366, 222] on button "Next" at bounding box center [362, 231] width 69 height 28
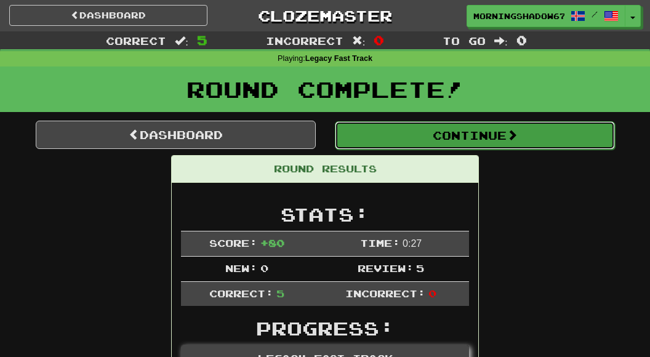
click at [418, 137] on button "Continue" at bounding box center [475, 135] width 280 height 28
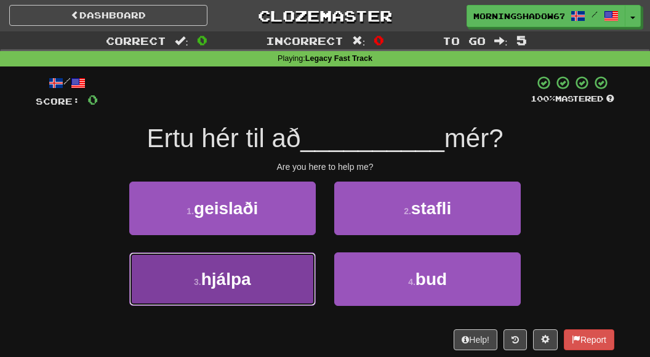
click at [283, 284] on button "3 . hjálpa" at bounding box center [222, 280] width 187 height 54
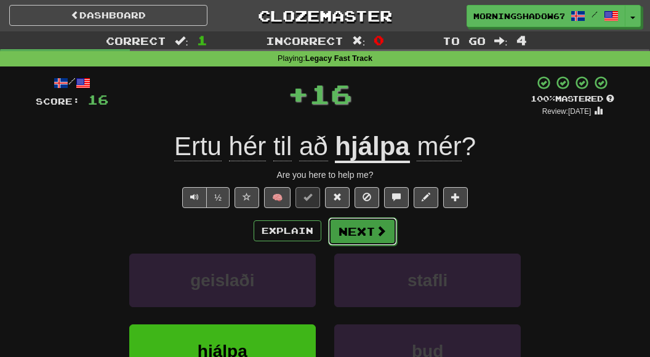
click at [381, 230] on span at bounding box center [381, 230] width 11 height 11
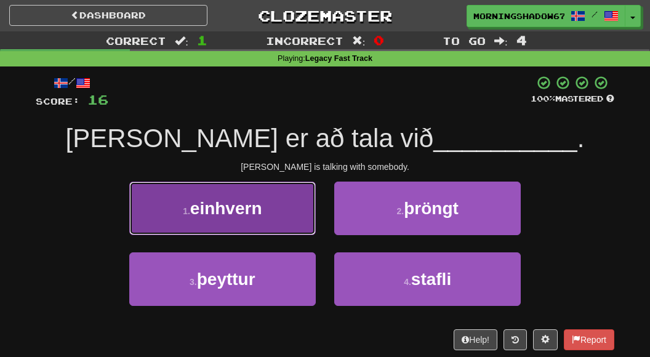
click at [287, 211] on button "1 . einhvern" at bounding box center [222, 209] width 187 height 54
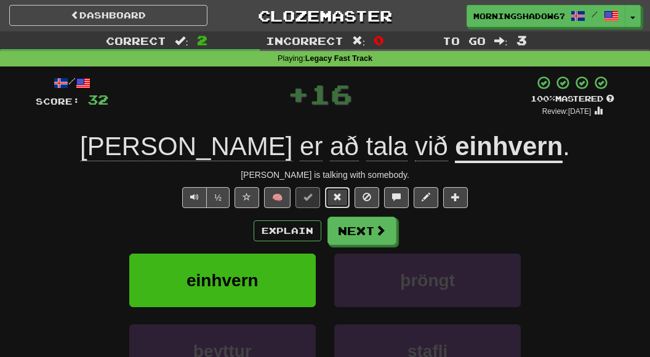
click at [333, 196] on span at bounding box center [337, 197] width 9 height 9
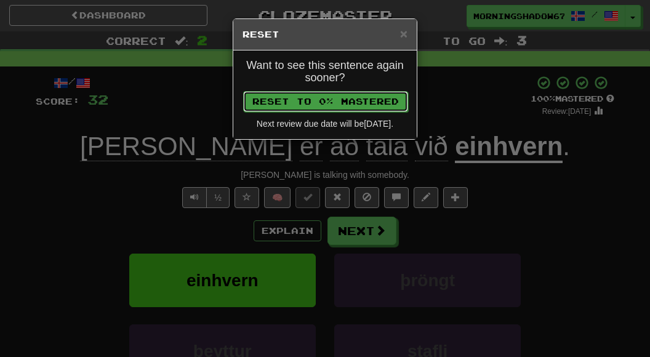
click at [320, 103] on button "Reset to 0% Mastered" at bounding box center [325, 101] width 165 height 21
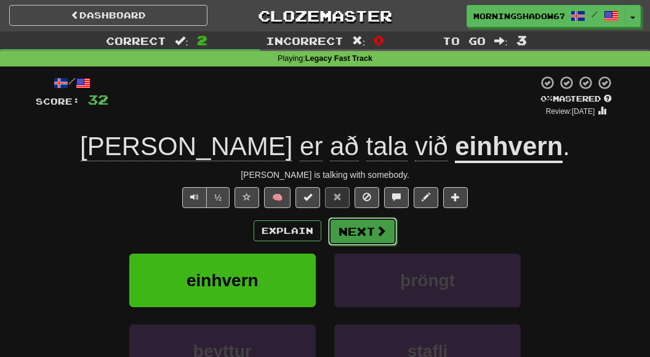
click at [348, 239] on button "Next" at bounding box center [362, 231] width 69 height 28
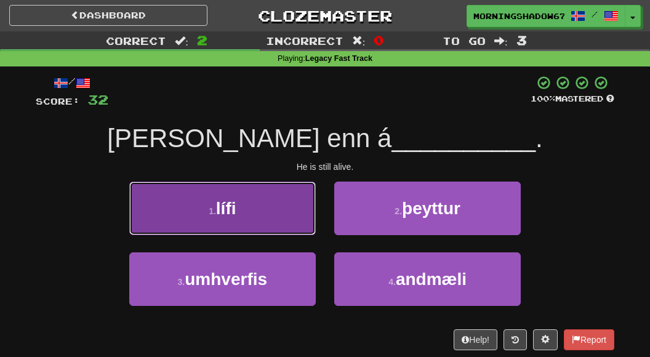
click at [278, 213] on button "1 . lífi" at bounding box center [222, 209] width 187 height 54
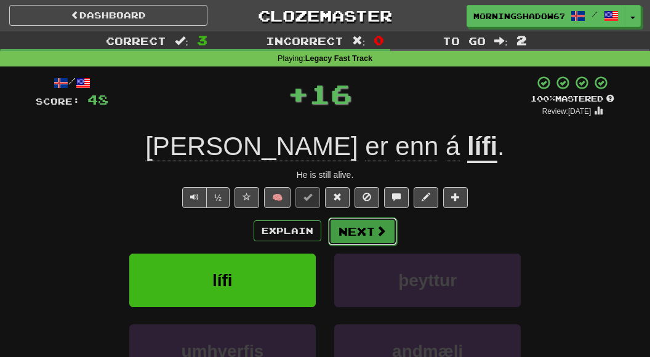
click at [336, 221] on button "Next" at bounding box center [362, 231] width 69 height 28
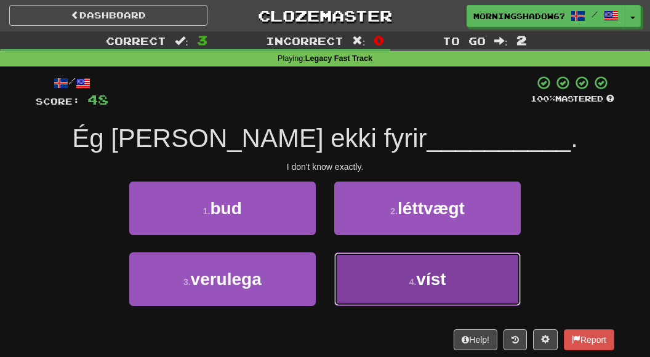
click at [412, 281] on small "4 ." at bounding box center [413, 282] width 7 height 10
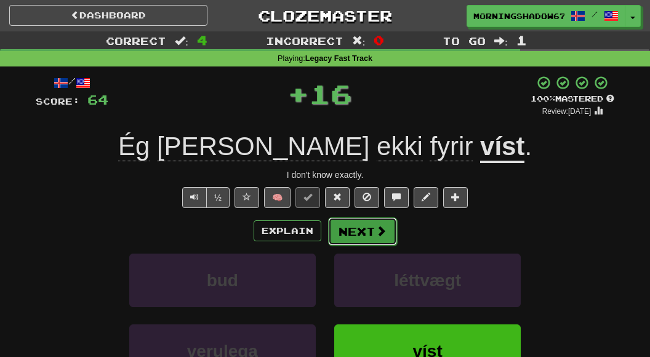
click at [350, 228] on button "Next" at bounding box center [362, 231] width 69 height 28
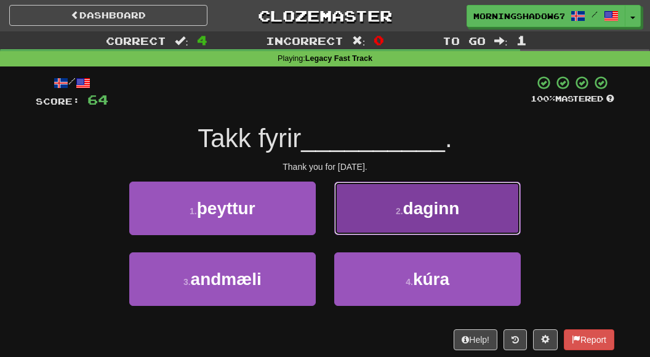
click at [398, 220] on button "2 . daginn" at bounding box center [427, 209] width 187 height 54
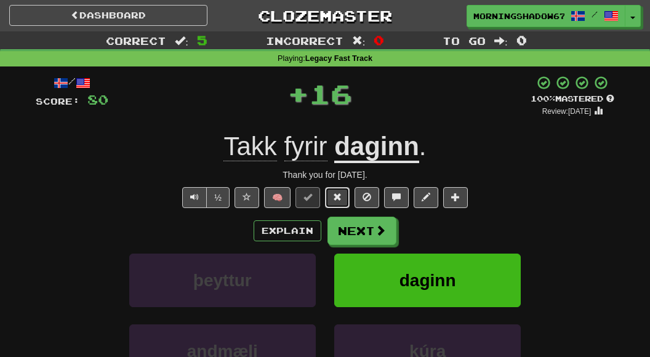
click at [339, 195] on span at bounding box center [337, 197] width 9 height 9
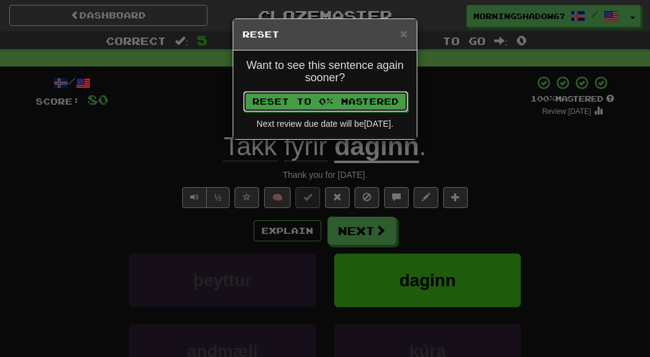
click at [320, 104] on button "Reset to 0% Mastered" at bounding box center [325, 101] width 165 height 21
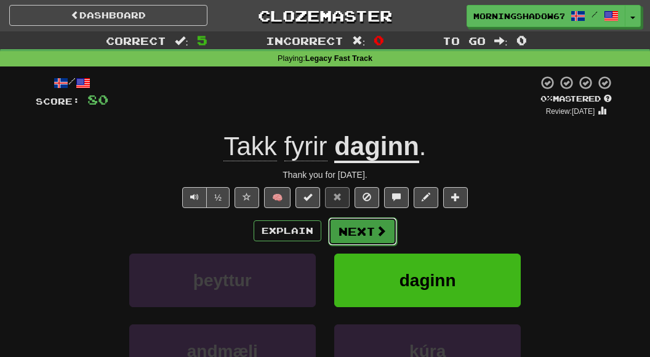
click at [360, 235] on button "Next" at bounding box center [362, 231] width 69 height 28
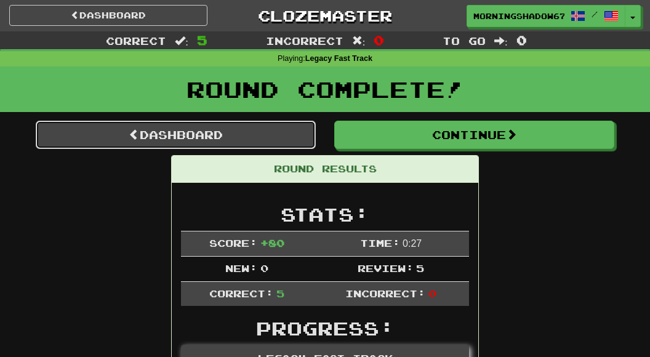
click at [260, 134] on link "Dashboard" at bounding box center [176, 135] width 280 height 28
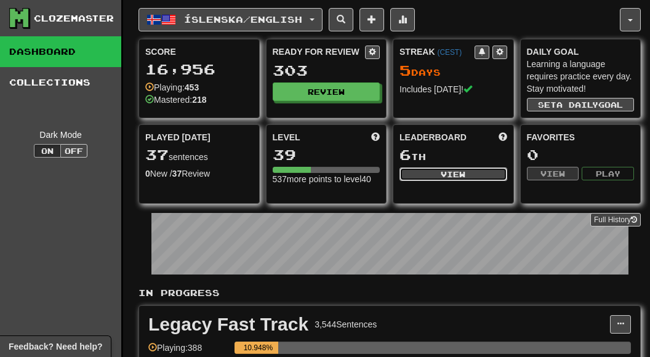
click at [452, 171] on button "View" at bounding box center [454, 175] width 108 height 14
select select "**********"
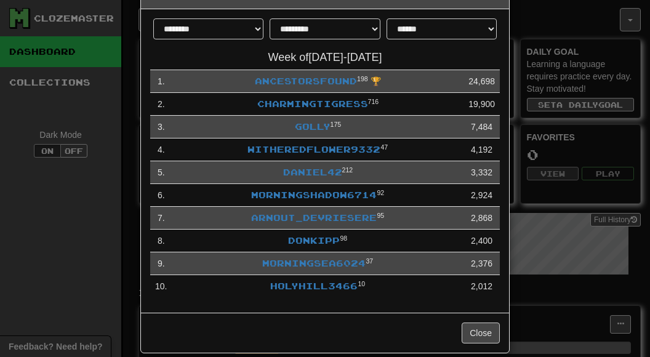
scroll to position [59, 0]
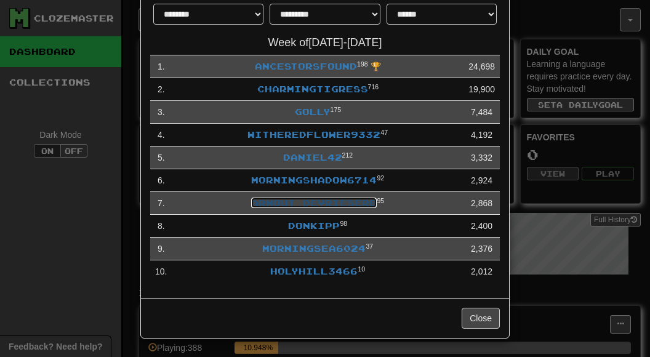
click at [332, 207] on link "Arnout_Devriesere" at bounding box center [314, 203] width 126 height 10
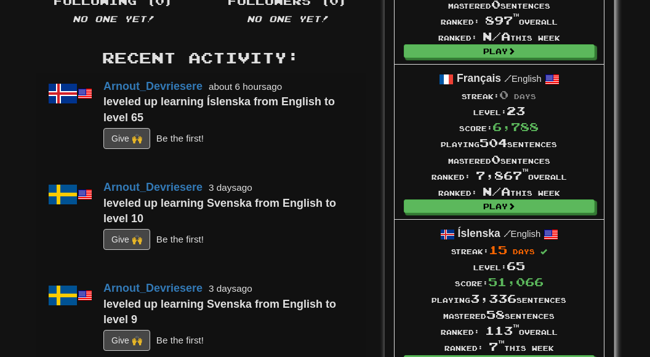
scroll to position [375, 0]
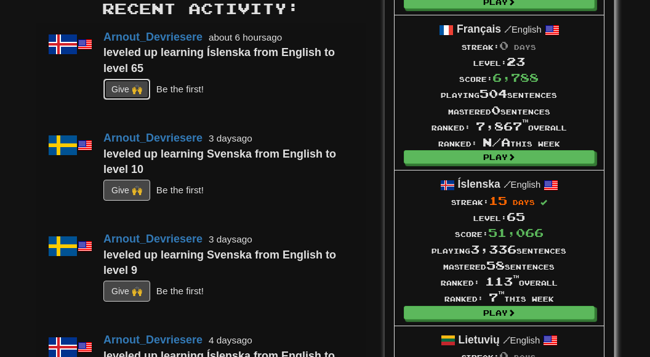
click at [131, 91] on button "G i ve 🙌" at bounding box center [126, 89] width 47 height 21
click at [119, 196] on button "G i ve 🙌" at bounding box center [126, 190] width 47 height 21
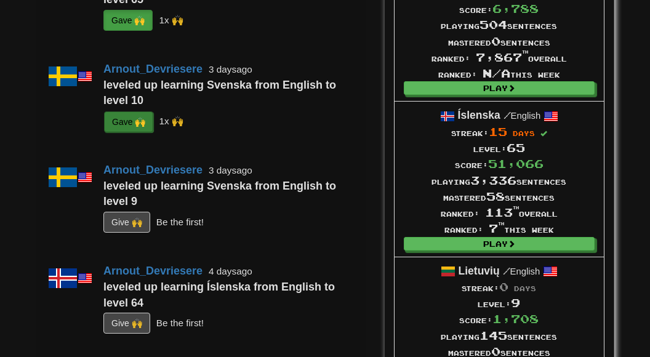
scroll to position [463, 0]
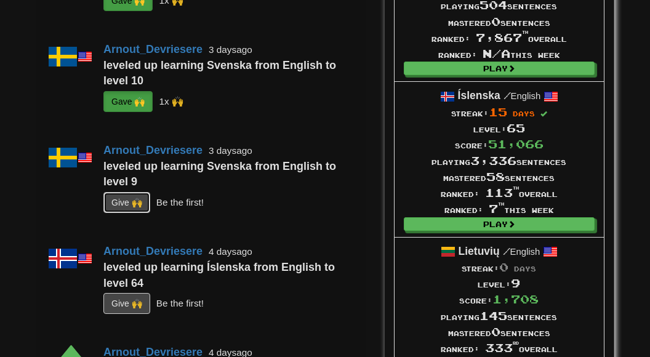
click at [118, 207] on button "G i ve 🙌" at bounding box center [126, 202] width 47 height 21
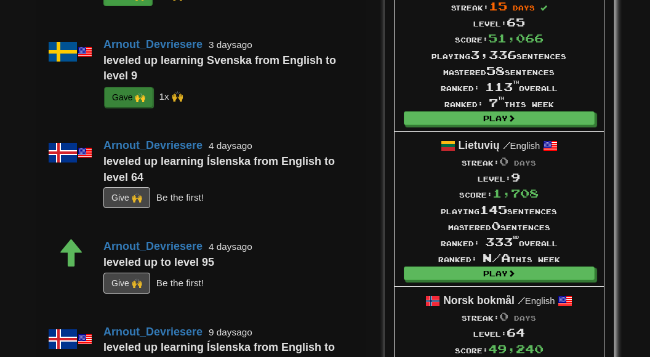
scroll to position [591, 0]
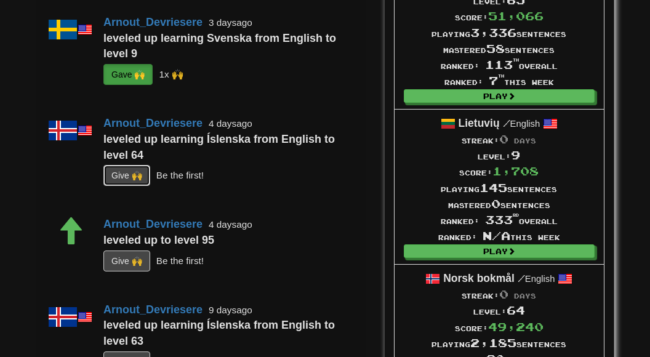
click at [121, 181] on button "G i ve 🙌" at bounding box center [126, 175] width 47 height 21
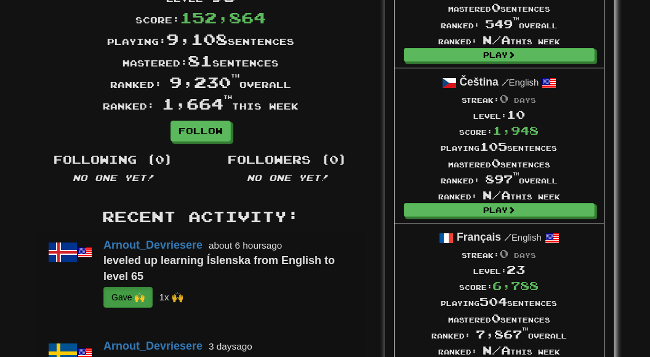
scroll to position [0, 0]
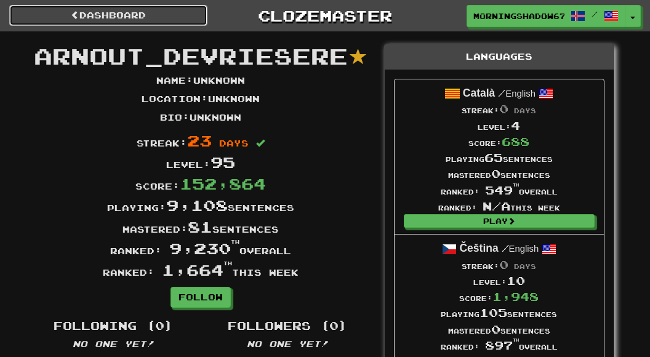
click at [154, 11] on link "Dashboard" at bounding box center [108, 15] width 198 height 21
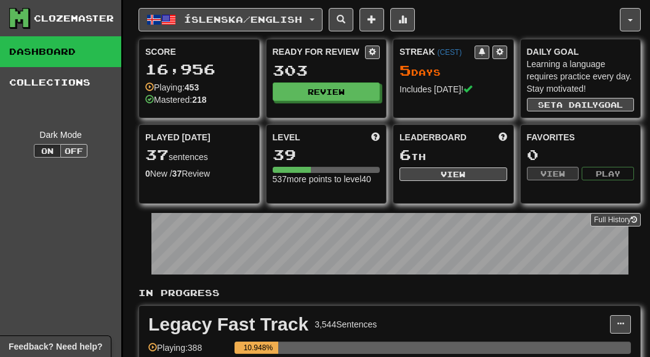
scroll to position [109, 0]
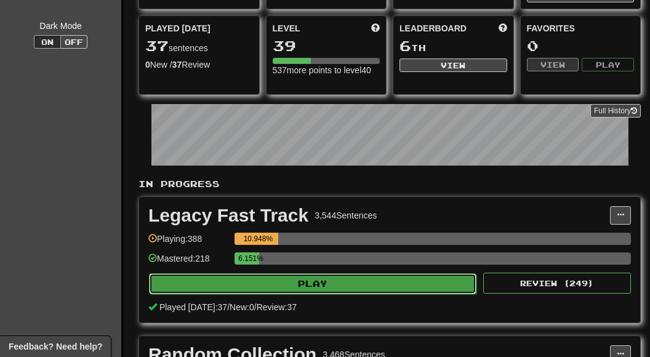
click at [361, 284] on button "Play" at bounding box center [313, 283] width 328 height 21
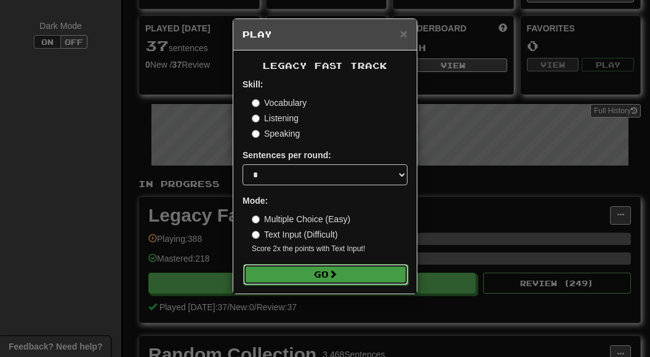
click at [320, 264] on button "Go" at bounding box center [325, 274] width 165 height 21
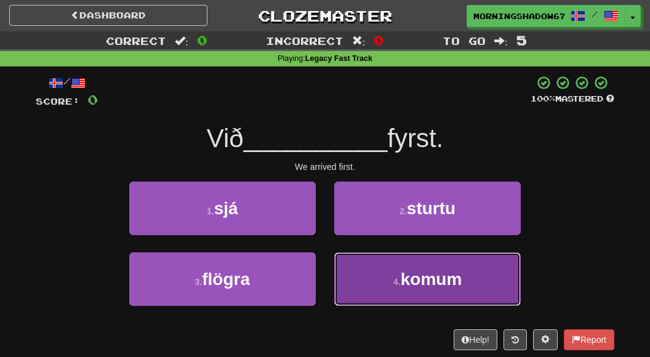
click at [446, 278] on span "komum" at bounding box center [432, 279] width 62 height 19
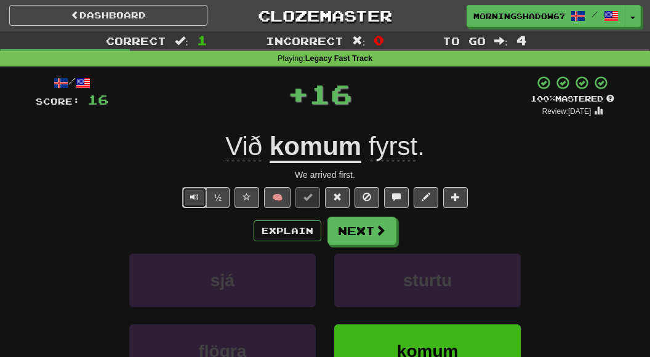
click at [199, 197] on span "Text-to-speech controls" at bounding box center [194, 197] width 9 height 9
click at [374, 233] on button "Next" at bounding box center [362, 231] width 69 height 28
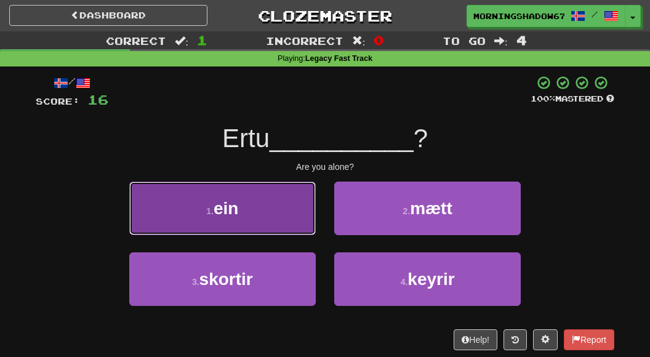
click at [312, 221] on button "1 . ein" at bounding box center [222, 209] width 187 height 54
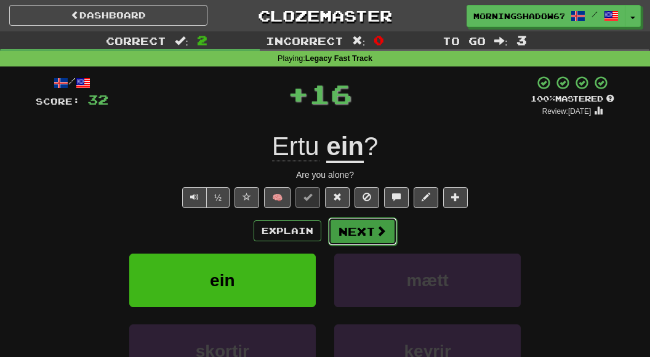
click at [368, 230] on button "Next" at bounding box center [362, 231] width 69 height 28
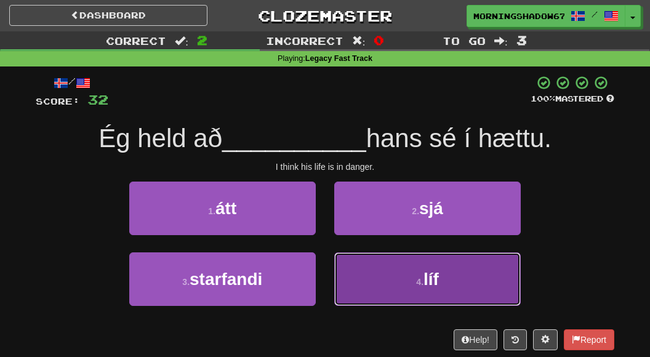
click at [426, 287] on span "líf" at bounding box center [431, 279] width 15 height 19
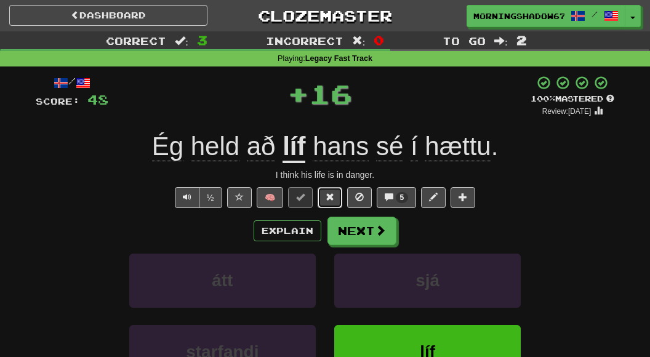
click at [331, 190] on button at bounding box center [330, 197] width 25 height 21
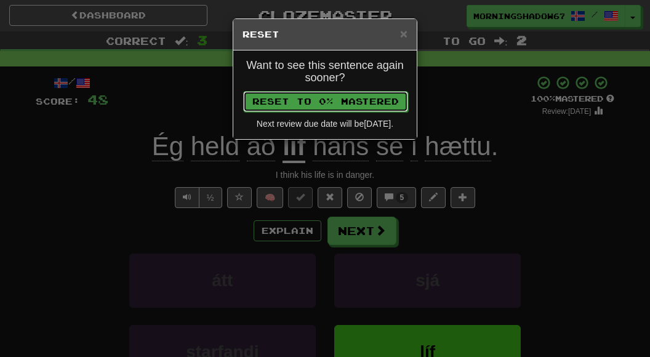
click at [340, 94] on button "Reset to 0% Mastered" at bounding box center [325, 101] width 165 height 21
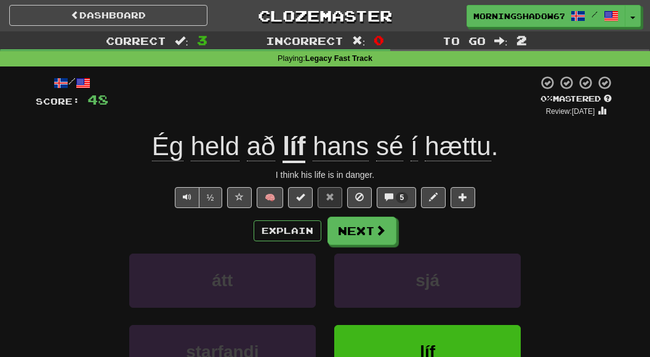
click at [392, 148] on span "sé" at bounding box center [389, 147] width 27 height 30
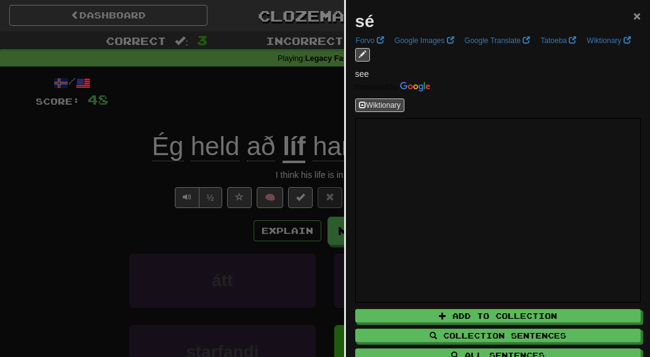
click at [634, 18] on span "×" at bounding box center [637, 16] width 7 height 14
